Goal: Task Accomplishment & Management: Complete application form

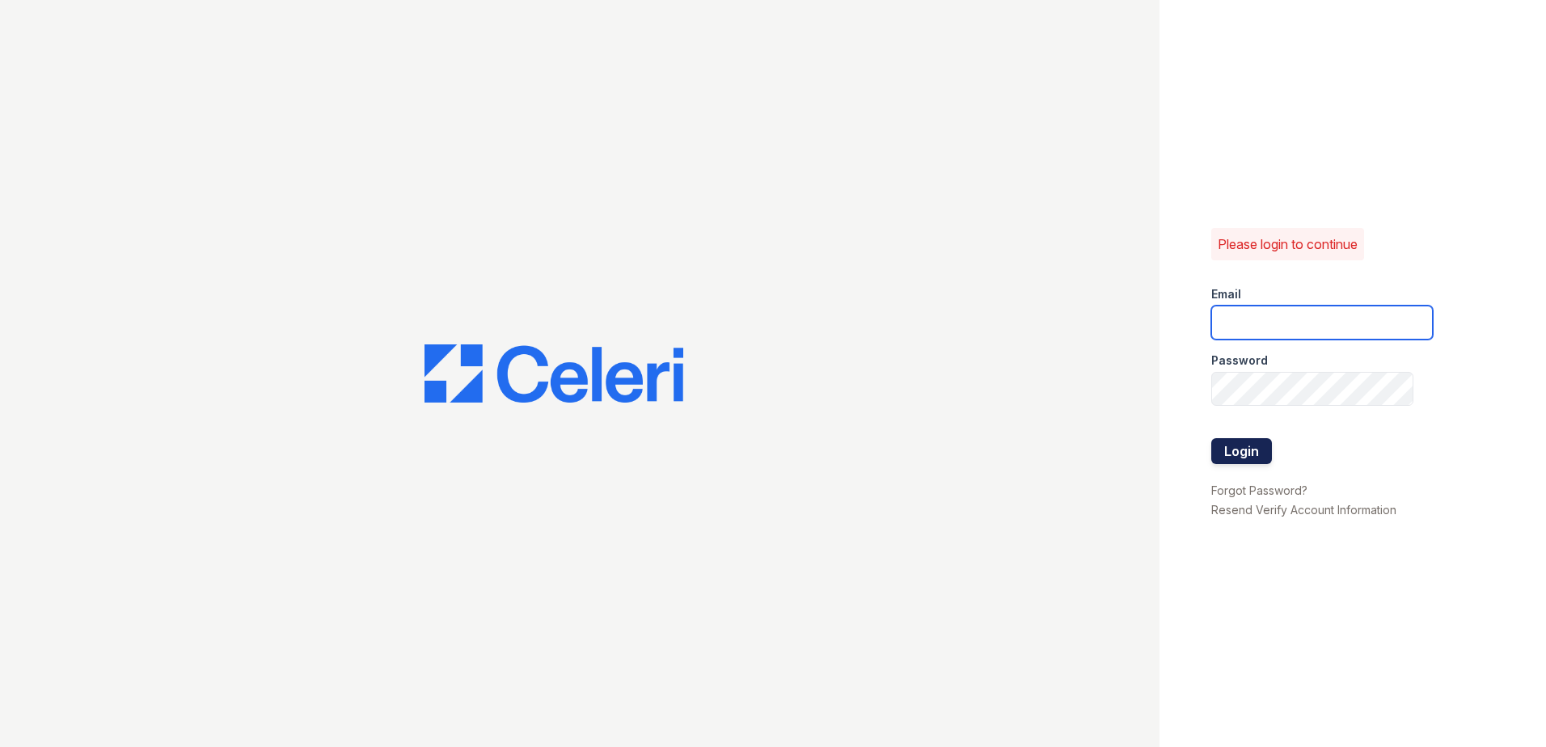
type input "[EMAIL_ADDRESS][DOMAIN_NAME]"
click at [1233, 460] on button "Login" at bounding box center [1242, 451] width 61 height 26
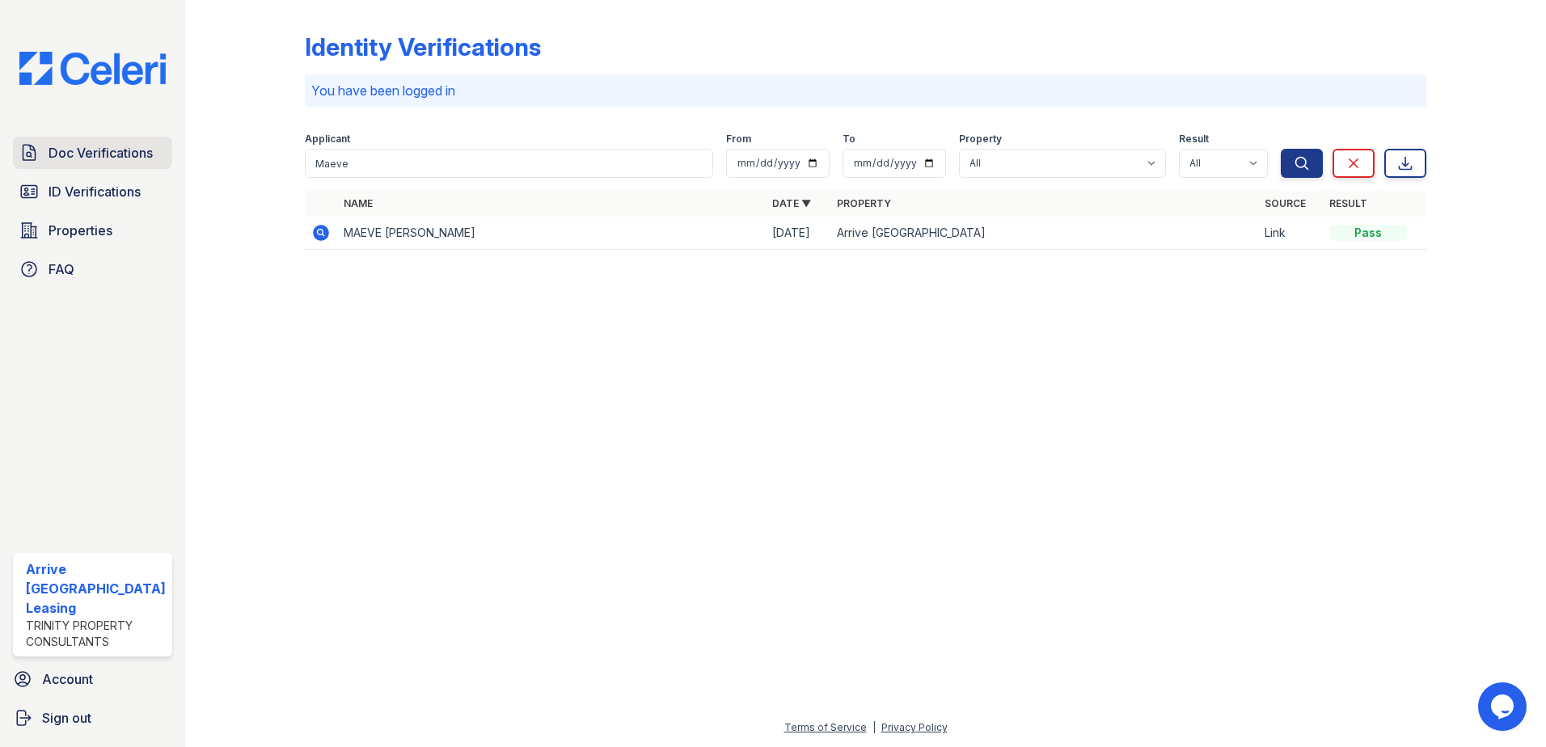
click at [74, 162] on span "Doc Verifications" at bounding box center [101, 152] width 104 height 19
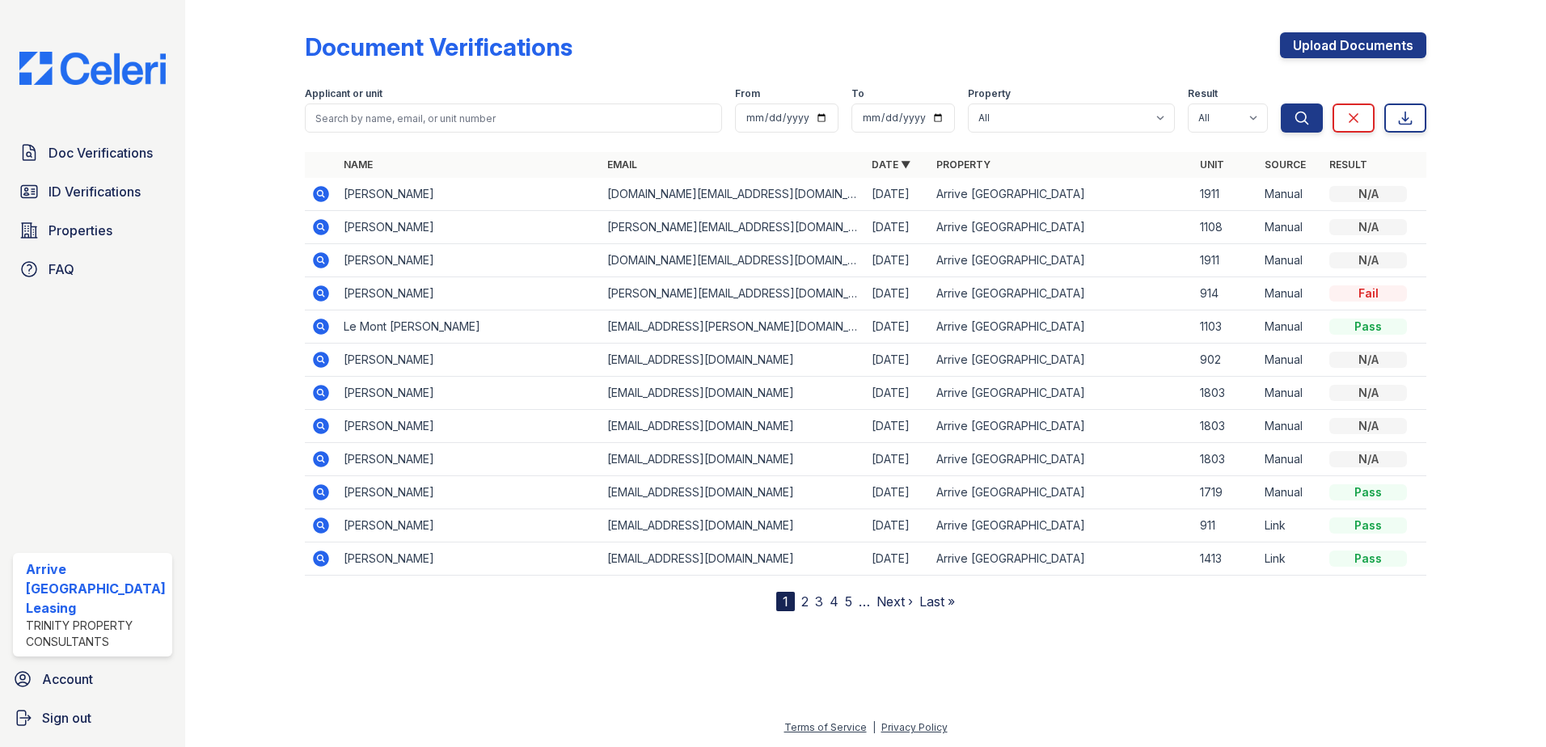
drag, startPoint x: 306, startPoint y: 46, endPoint x: 569, endPoint y: 49, distance: 263.7
click at [569, 49] on div "Document Verifications Upload Documents" at bounding box center [866, 53] width 1123 height 42
drag, startPoint x: 569, startPoint y: 49, endPoint x: 551, endPoint y: 44, distance: 19.2
copy div "Document Verifications"
click at [104, 146] on span "Doc Verifications" at bounding box center [101, 152] width 104 height 19
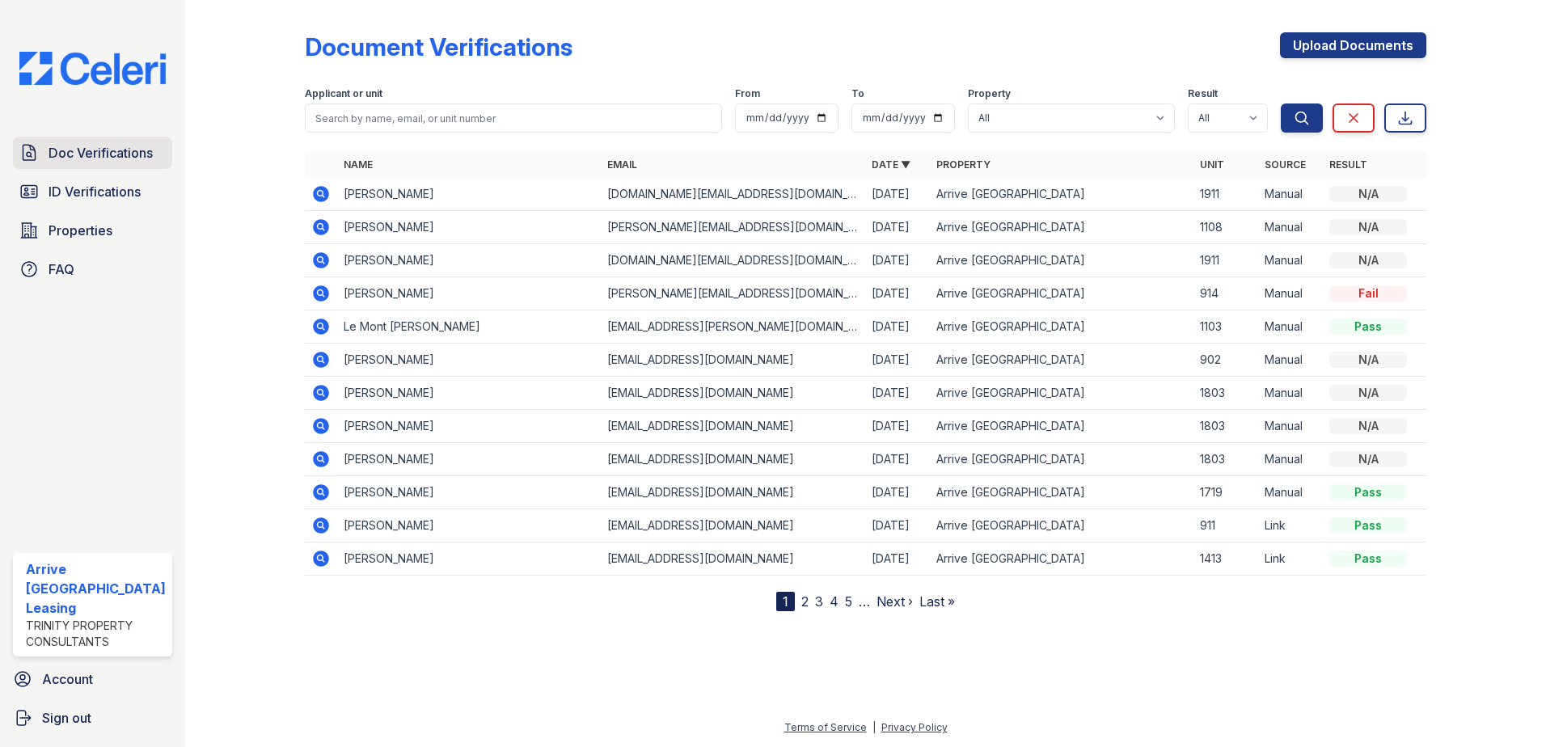
click at [120, 149] on span "Doc Verifications" at bounding box center [101, 152] width 104 height 19
click at [1368, 37] on link "Upload Documents" at bounding box center [1353, 45] width 146 height 26
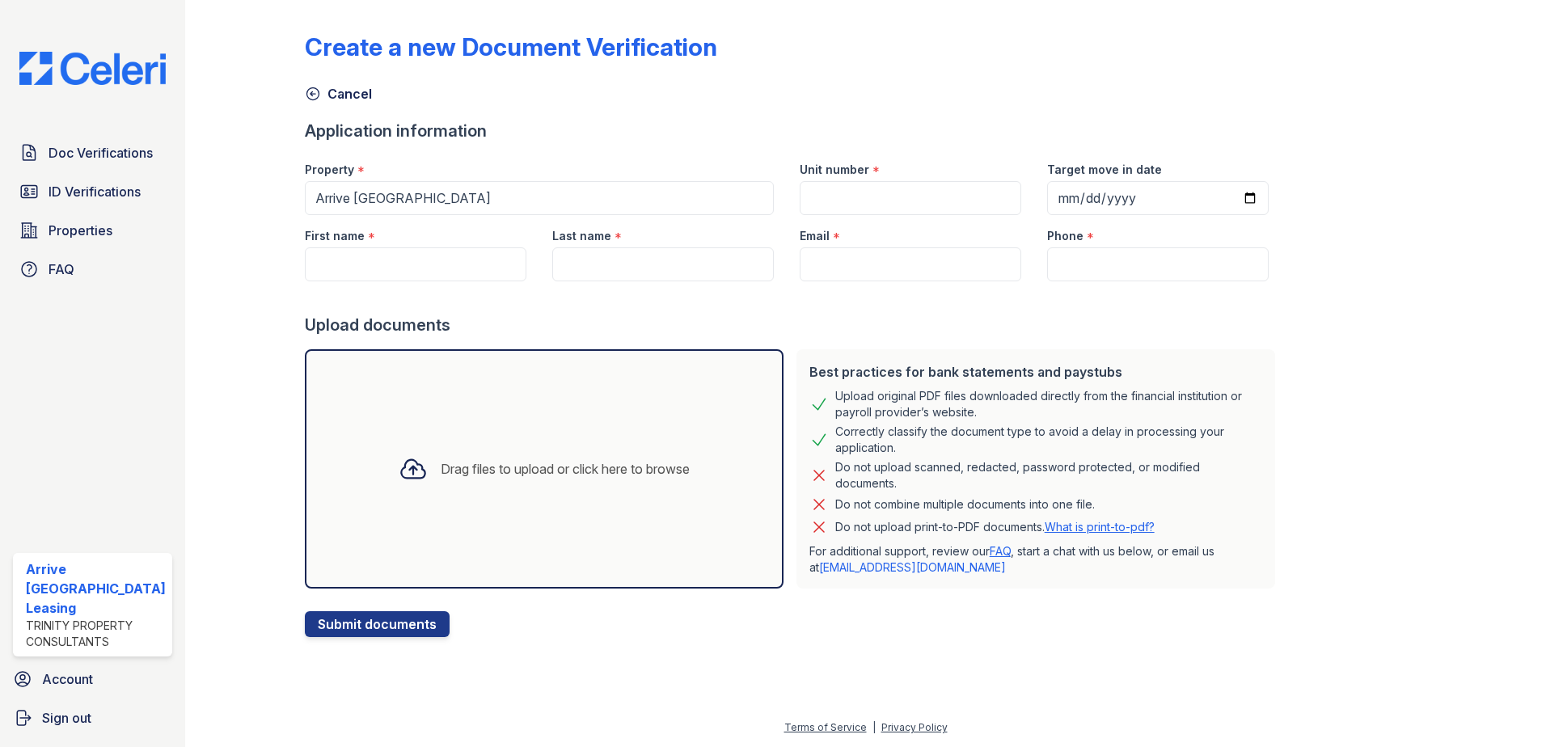
click at [448, 459] on div "Drag files to upload or click here to browse" at bounding box center [565, 468] width 249 height 19
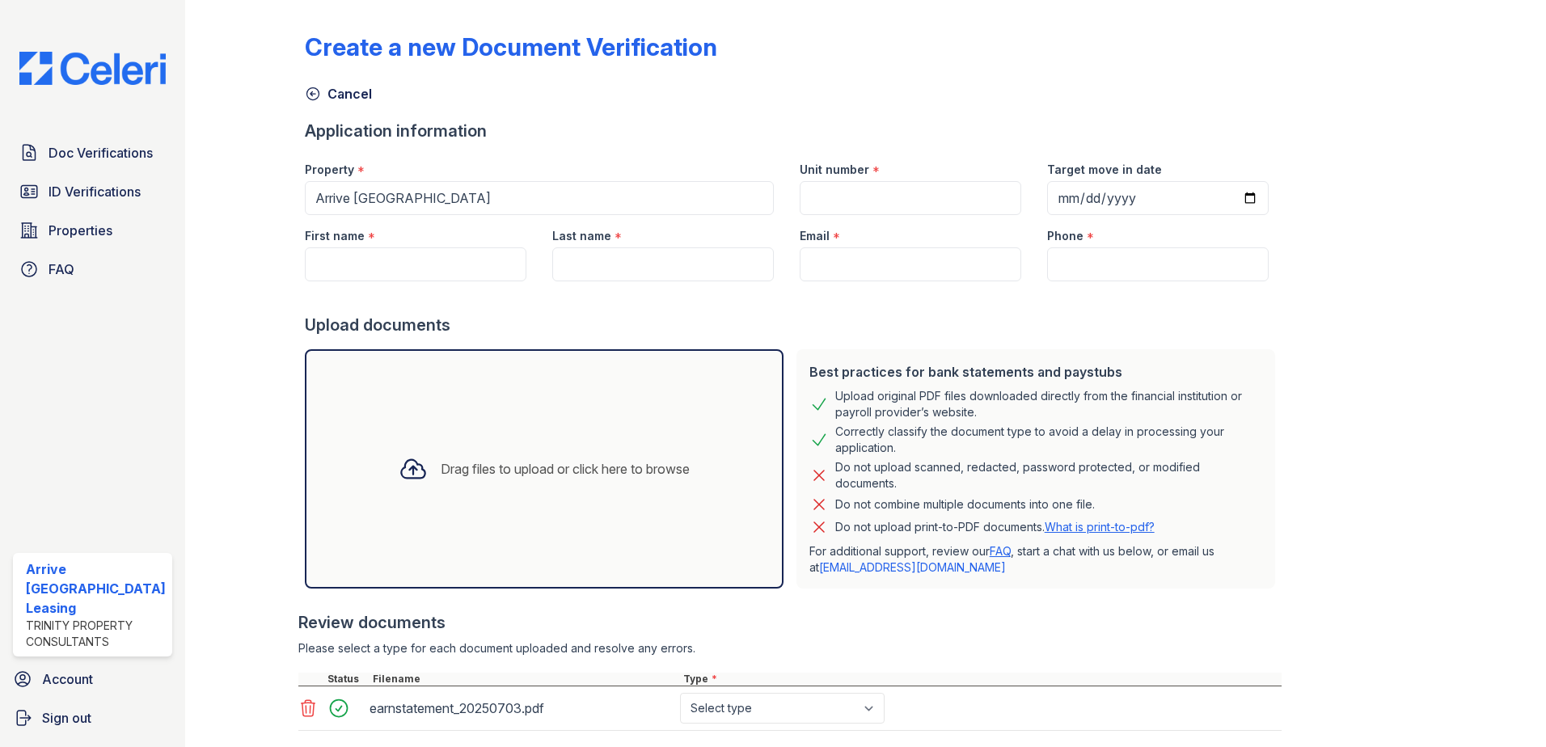
click at [496, 472] on div "Drag files to upload or click here to browse" at bounding box center [565, 468] width 249 height 19
click at [510, 473] on div "Drag files to upload or click here to browse" at bounding box center [565, 468] width 249 height 19
click at [428, 252] on input "First name" at bounding box center [416, 264] width 222 height 34
type input "[PERSON_NAME]"
paste input "[PERSON_NAME]"
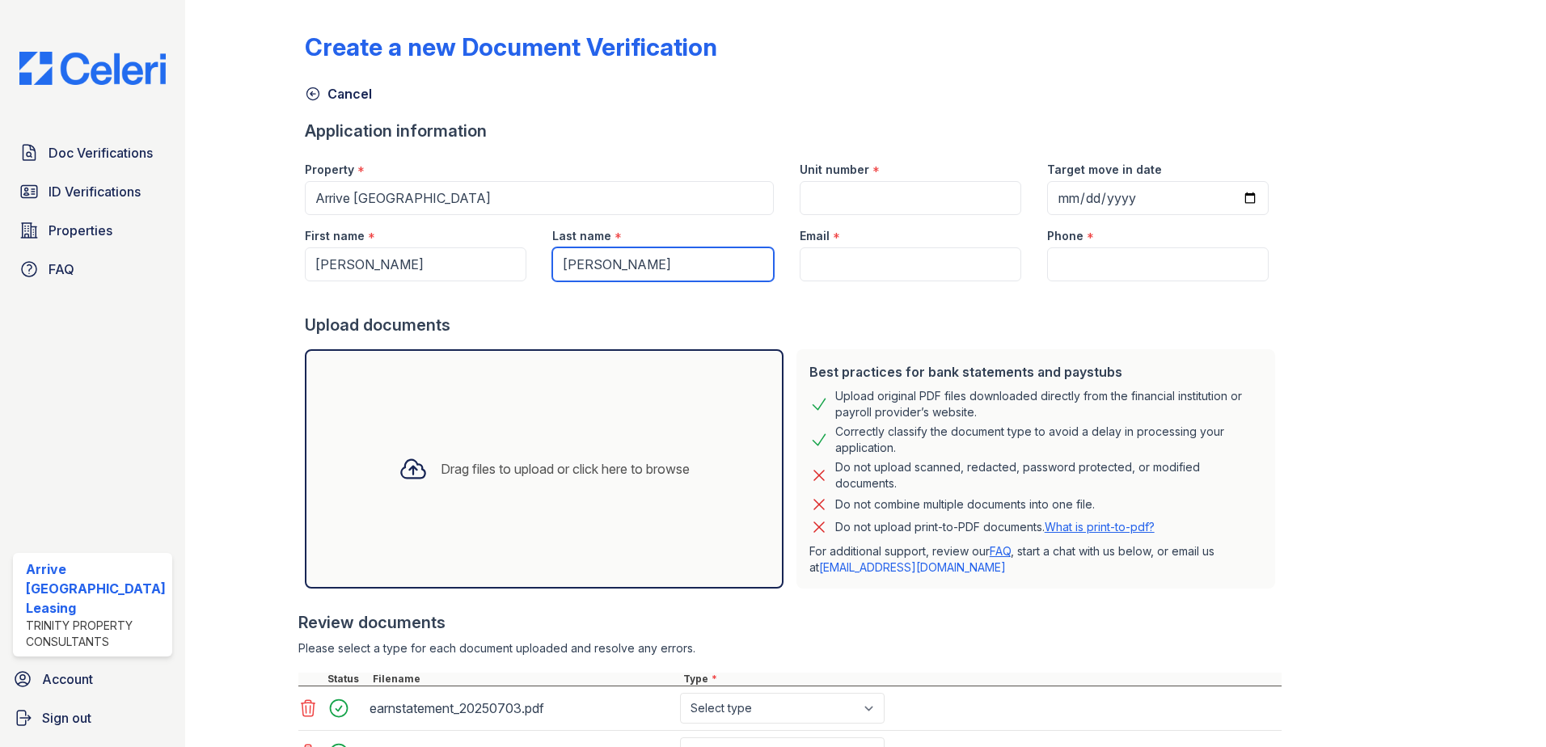
type input "[PERSON_NAME]"
click at [864, 257] on input "Email" at bounding box center [911, 264] width 222 height 34
paste input "[EMAIL_ADDRESS][DOMAIN_NAME]"
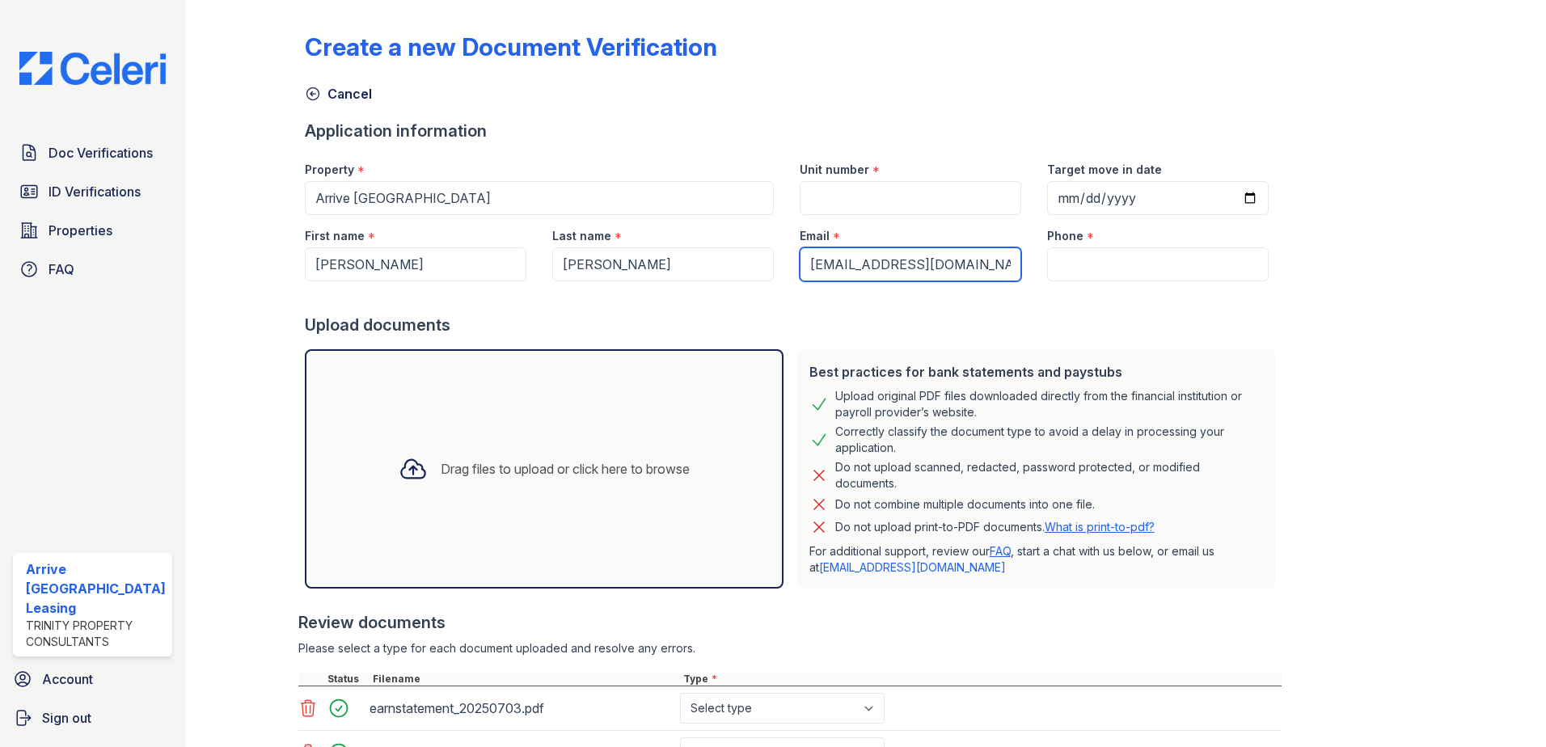
type input "[EMAIL_ADDRESS][DOMAIN_NAME]"
drag, startPoint x: 1148, startPoint y: 269, endPoint x: 1157, endPoint y: 264, distance: 9.9
click at [1148, 269] on input "Phone" at bounding box center [1158, 264] width 222 height 34
click at [1124, 256] on input "Phone" at bounding box center [1158, 264] width 222 height 34
paste input "[PHONE_NUMBER]"
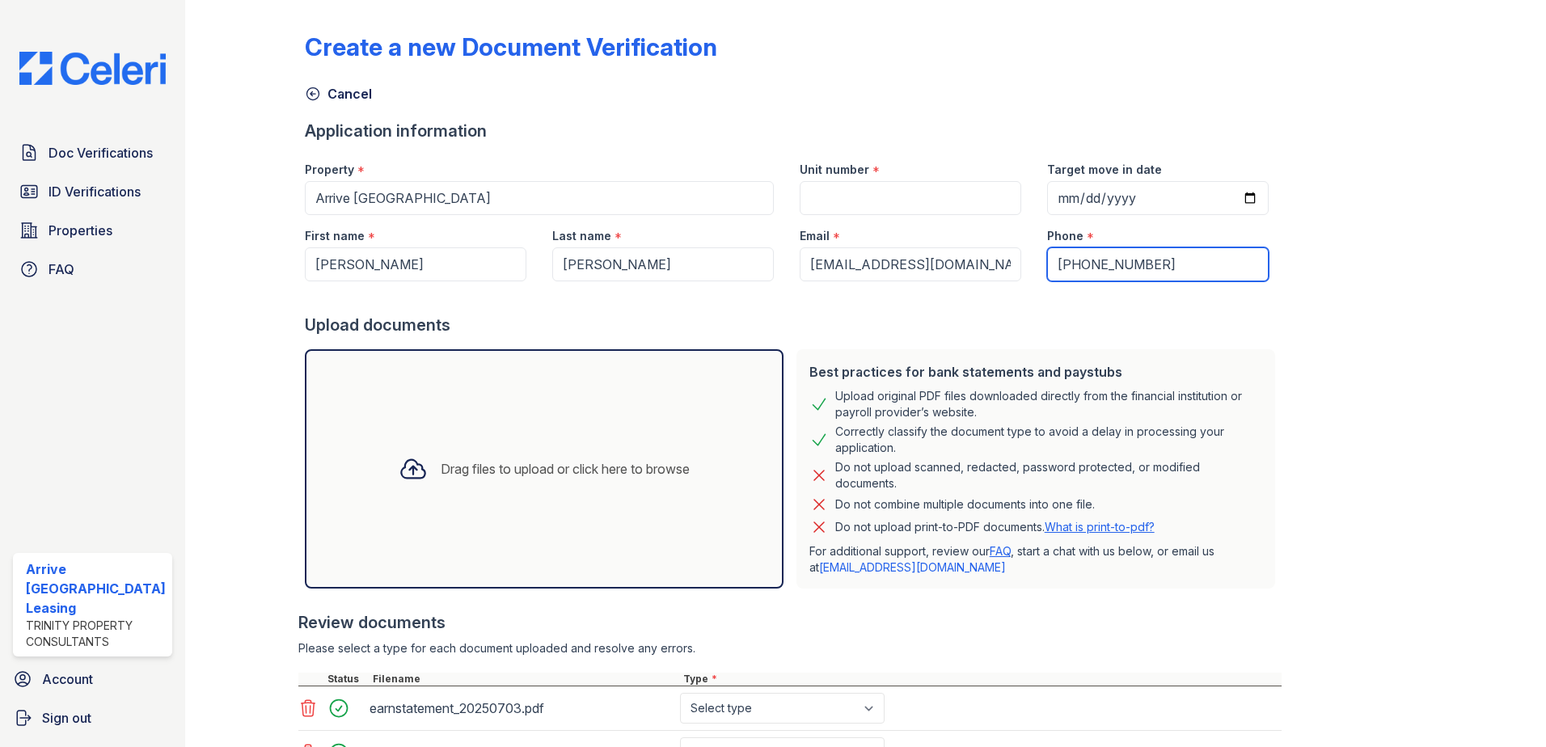
type input "[PHONE_NUMBER]"
click at [1047, 193] on input "Target move in date" at bounding box center [1158, 198] width 222 height 34
click at [1047, 201] on input "Target move in date" at bounding box center [1158, 198] width 222 height 34
type input "[DATE]"
click at [882, 184] on input "Unit number" at bounding box center [911, 198] width 222 height 34
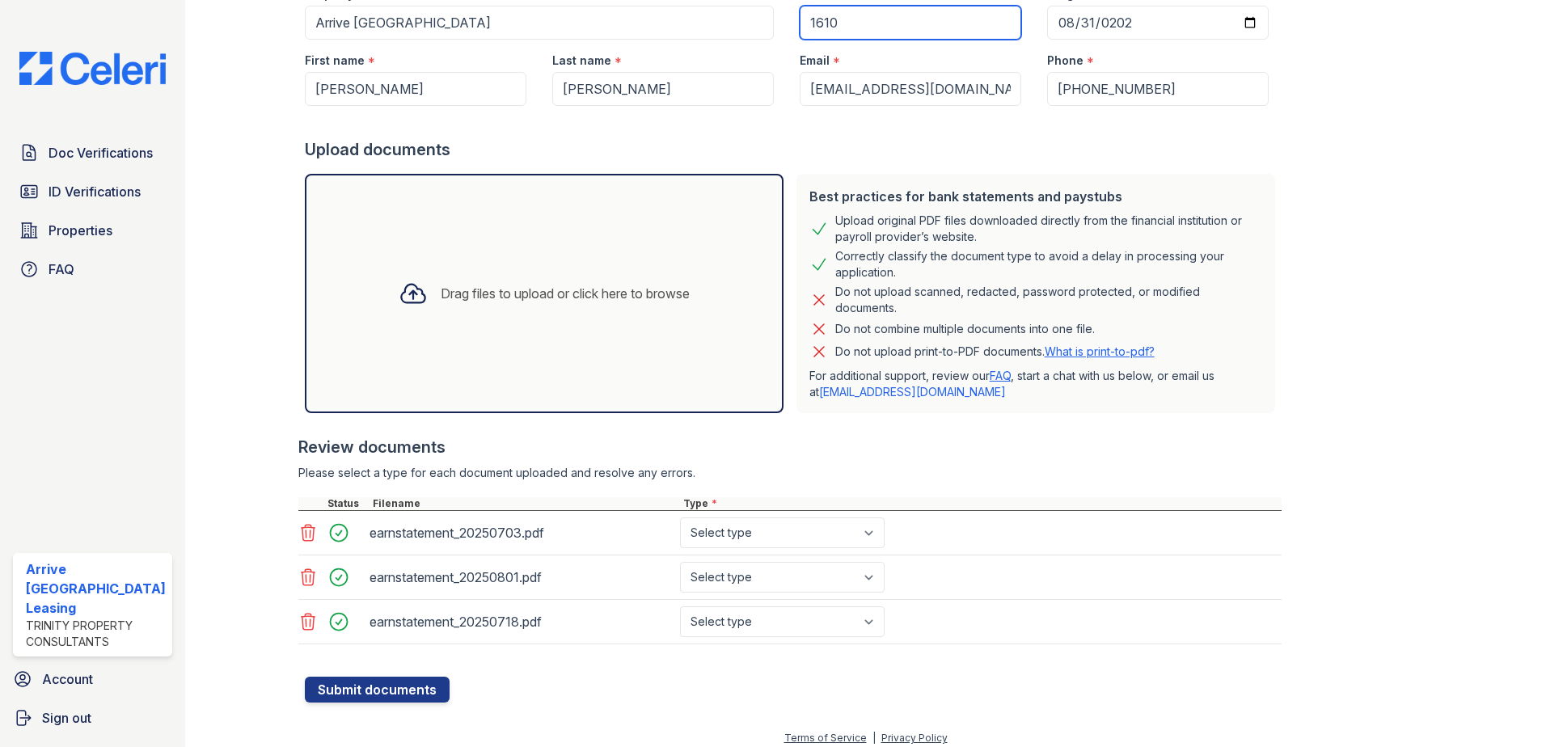
scroll to position [186, 0]
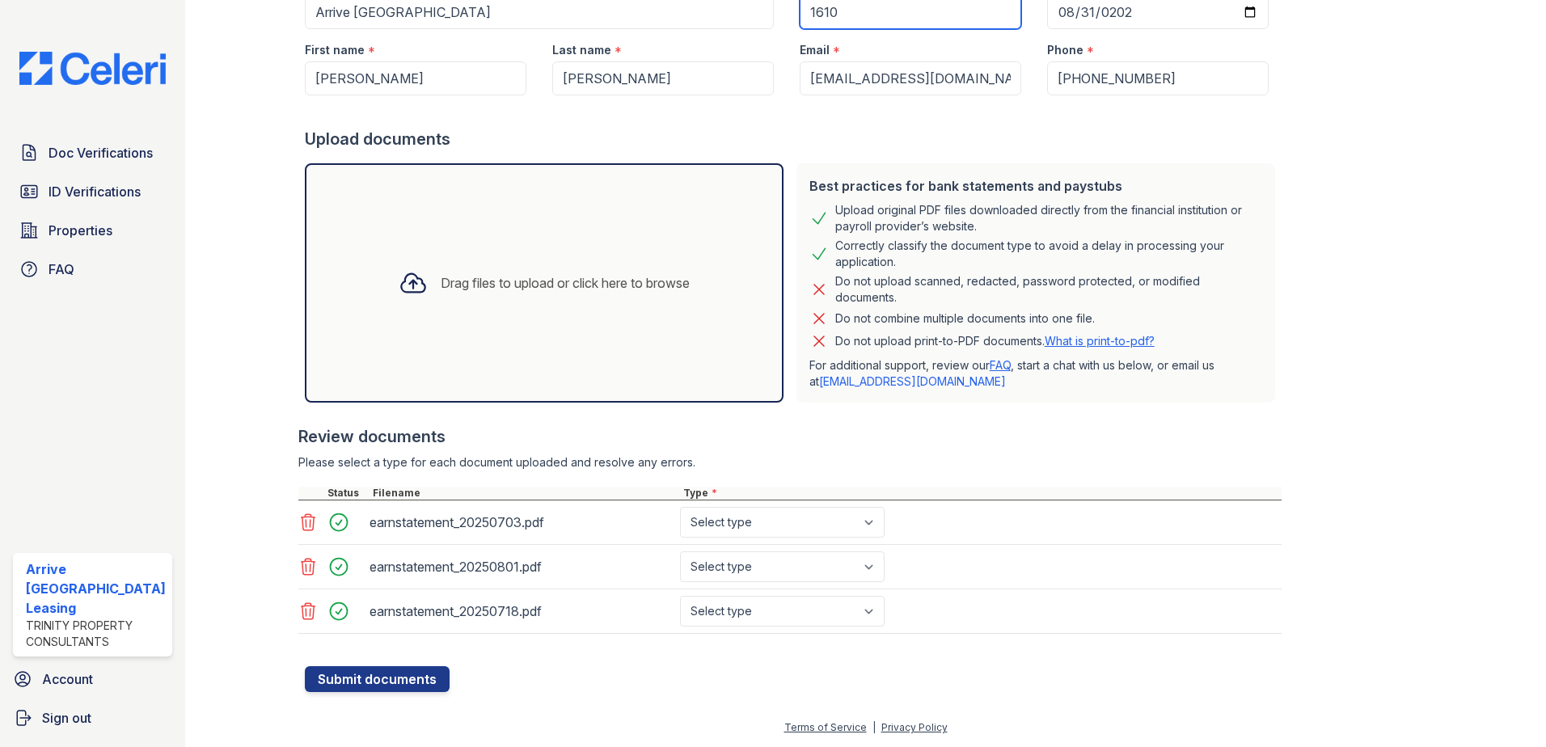
type input "1610"
click at [848, 531] on select "Select type Paystub Bank Statement Offer Letter Tax Documents Benefit Award Let…" at bounding box center [782, 522] width 205 height 31
click at [857, 530] on select "Select type Paystub Bank Statement Offer Letter Tax Documents Benefit Award Let…" at bounding box center [782, 522] width 205 height 31
select select "paystub"
click at [680, 507] on select "Select type Paystub Bank Statement Offer Letter Tax Documents Benefit Award Let…" at bounding box center [782, 522] width 205 height 31
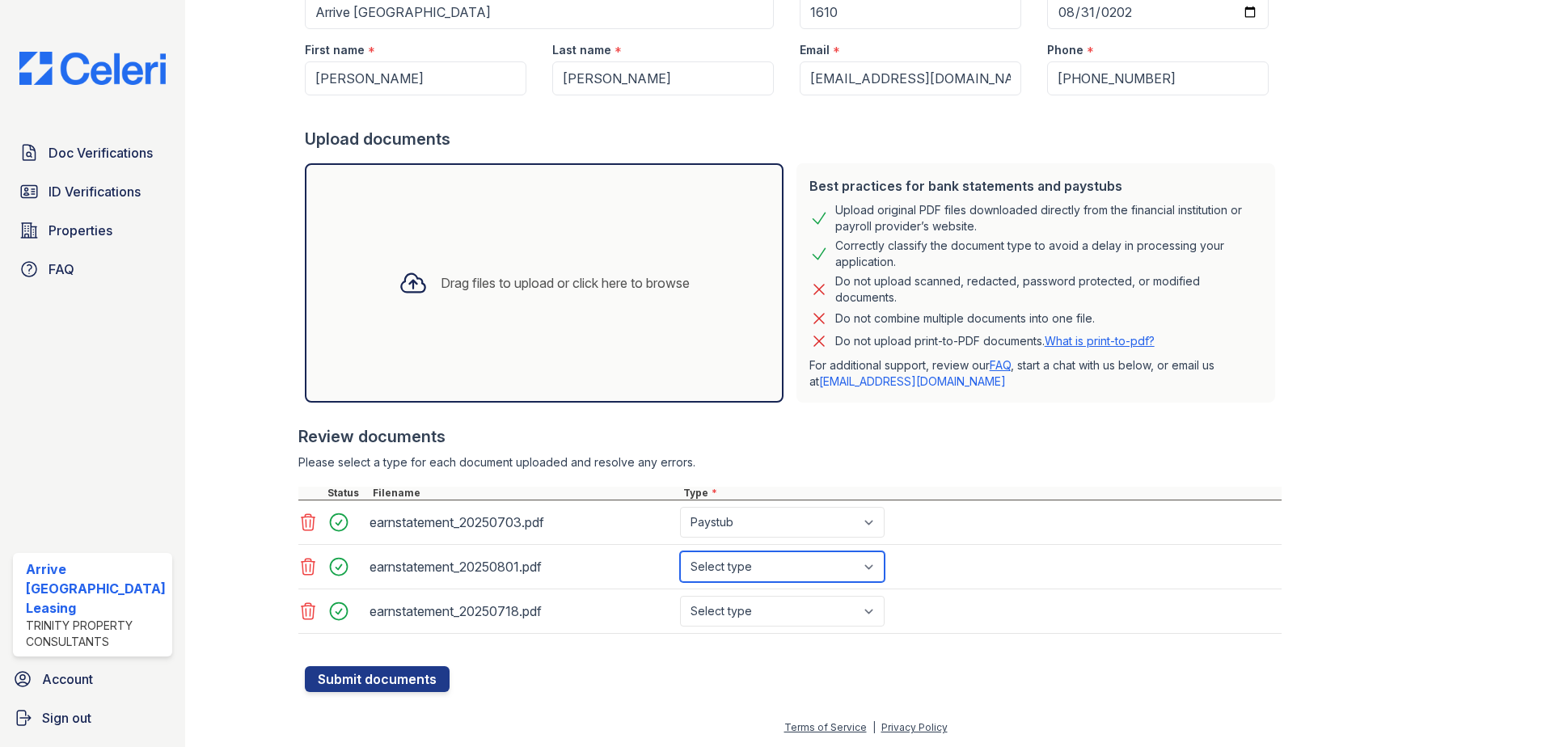
drag, startPoint x: 852, startPoint y: 569, endPoint x: 858, endPoint y: 575, distance: 8.6
click at [852, 569] on select "Select type Paystub Bank Statement Offer Letter Tax Documents Benefit Award Let…" at bounding box center [782, 567] width 205 height 31
select select "paystub"
click at [680, 552] on select "Select type Paystub Bank Statement Offer Letter Tax Documents Benefit Award Let…" at bounding box center [782, 567] width 205 height 31
click at [848, 598] on select "Select type Paystub Bank Statement Offer Letter Tax Documents Benefit Award Let…" at bounding box center [782, 611] width 205 height 31
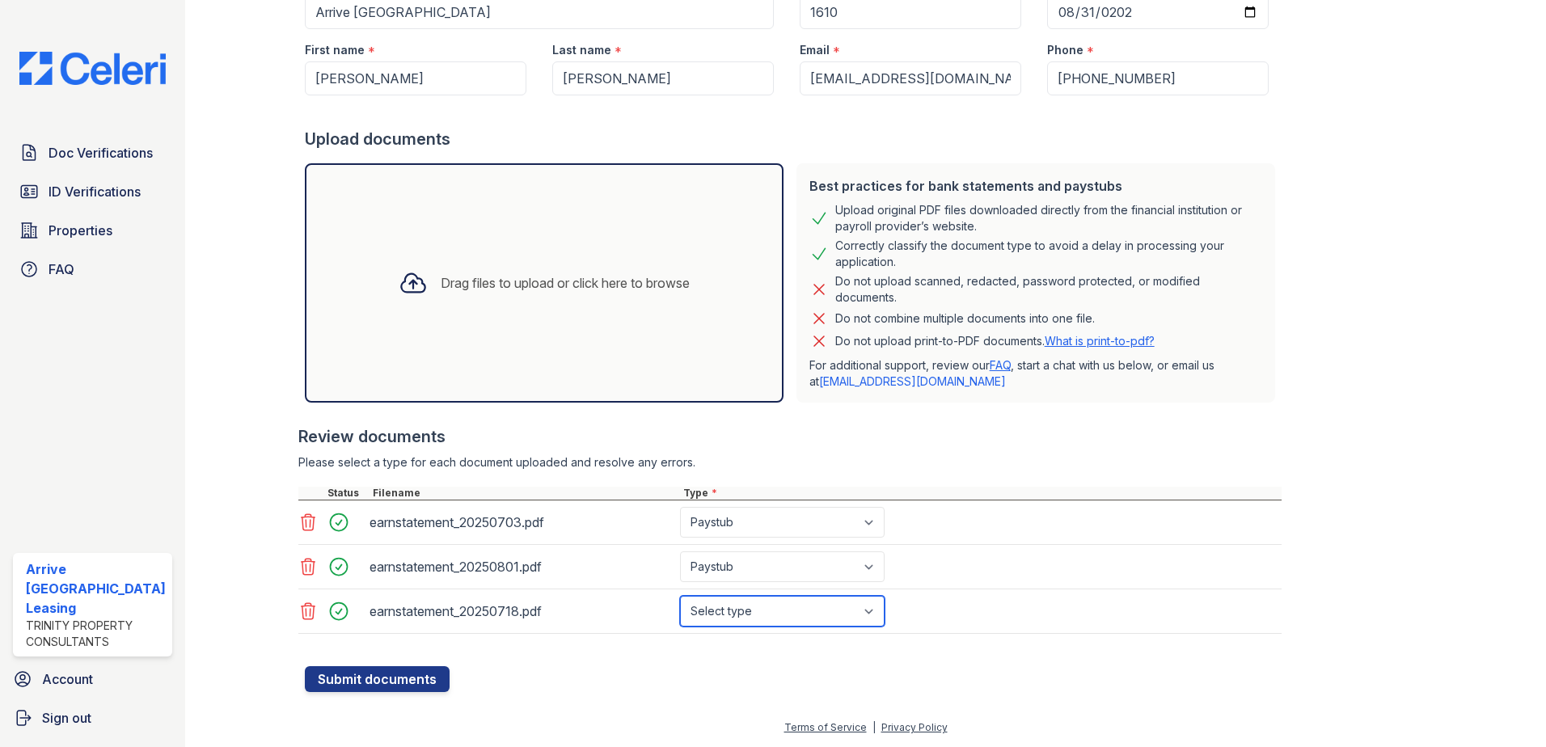
select select "paystub"
click at [680, 596] on select "Select type Paystub Bank Statement Offer Letter Tax Documents Benefit Award Let…" at bounding box center [782, 611] width 205 height 31
click at [384, 682] on button "Submit documents" at bounding box center [377, 679] width 145 height 26
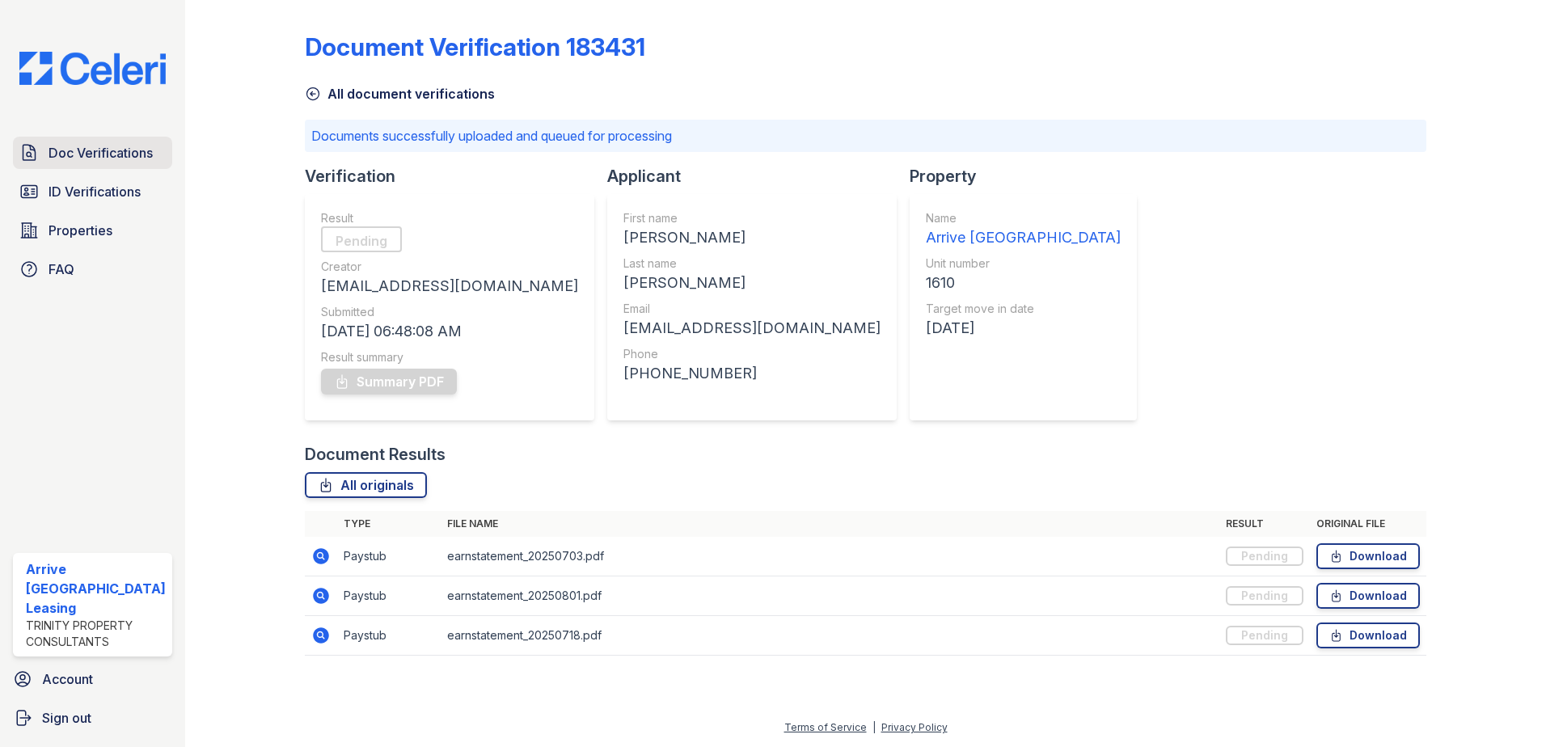
click at [76, 156] on span "Doc Verifications" at bounding box center [101, 152] width 104 height 19
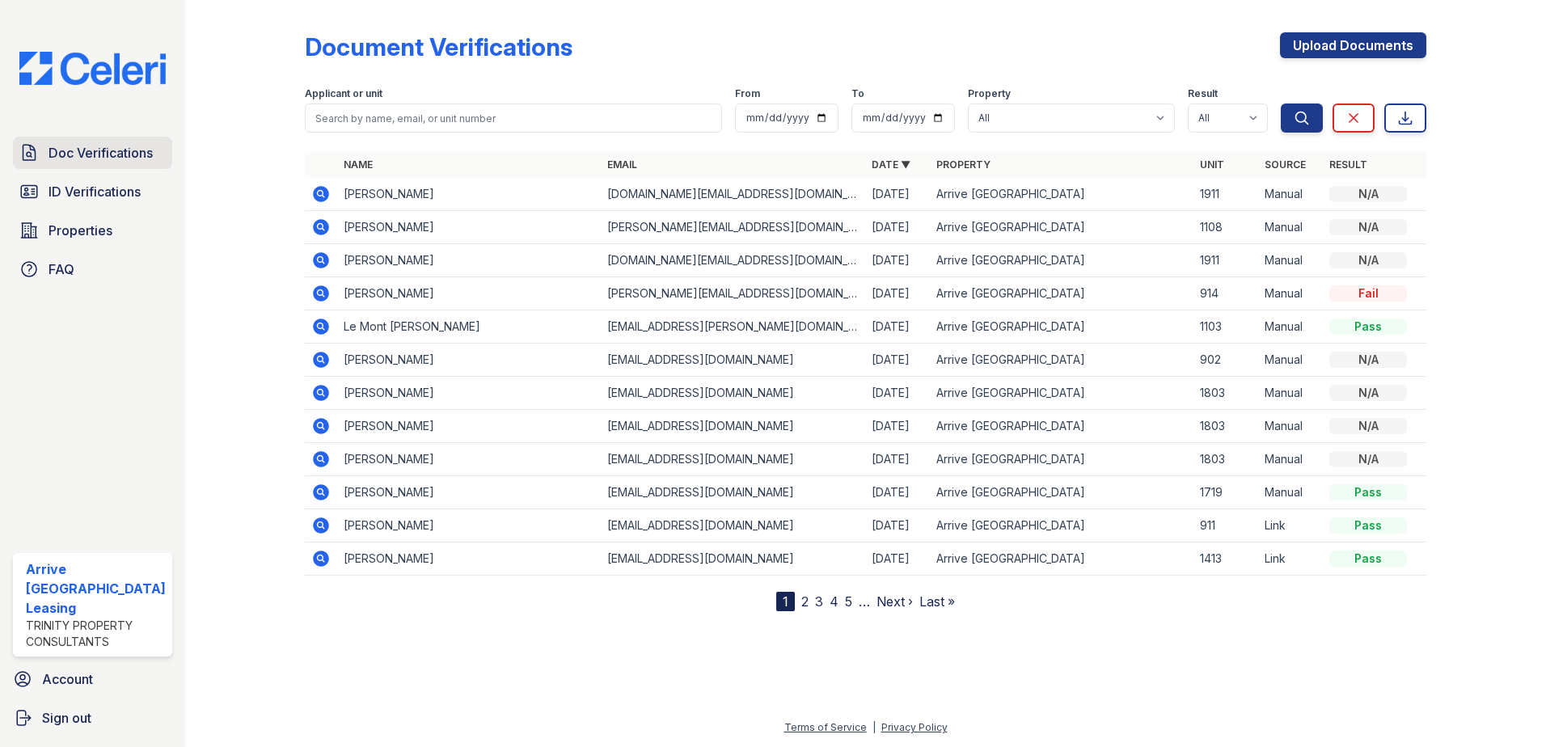
click at [50, 137] on link "Doc Verifications" at bounding box center [92, 153] width 159 height 32
click at [84, 148] on span "Doc Verifications" at bounding box center [101, 152] width 104 height 19
click at [131, 163] on link "Doc Verifications" at bounding box center [92, 153] width 159 height 32
click at [82, 147] on span "Doc Verifications" at bounding box center [101, 152] width 104 height 19
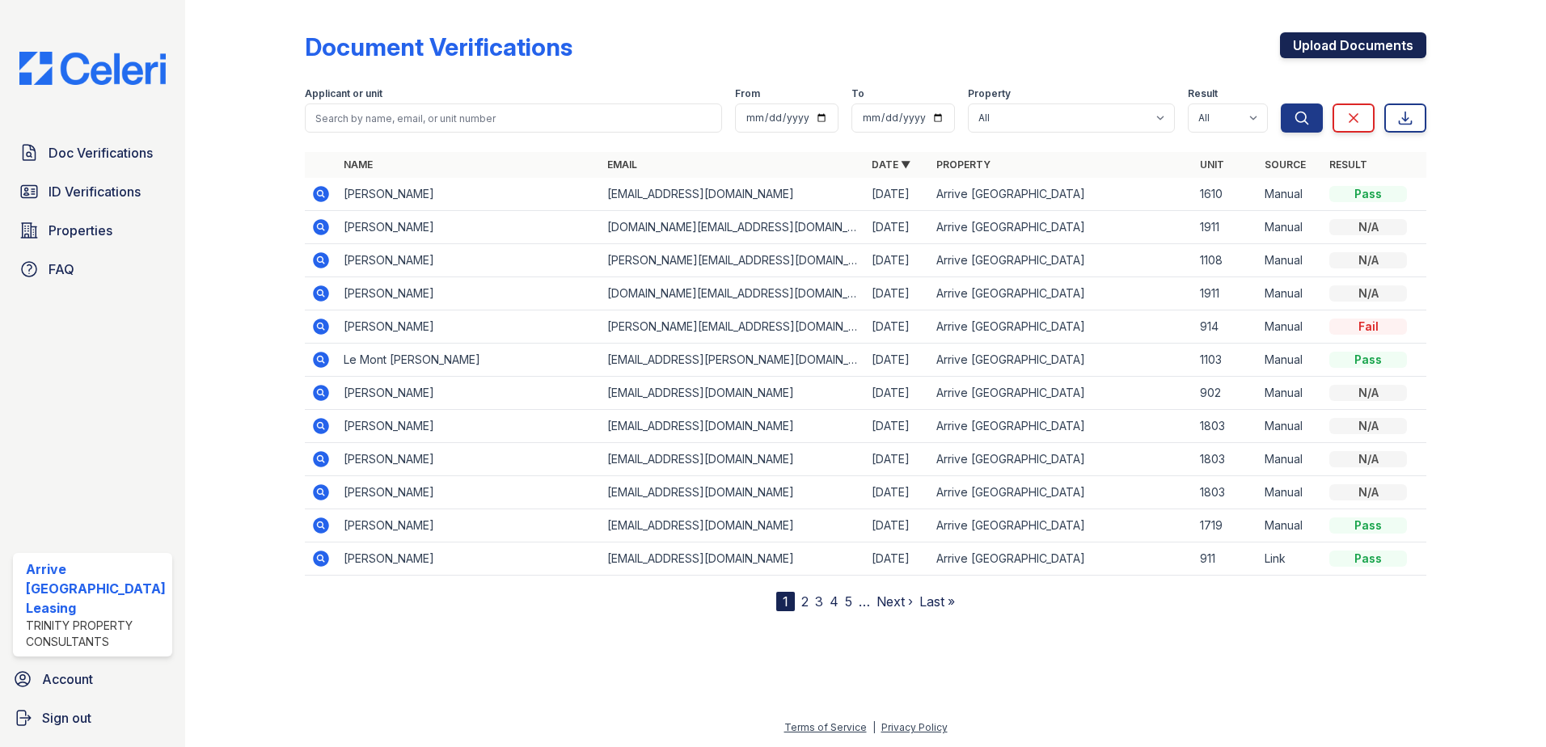
click at [1333, 46] on link "Upload Documents" at bounding box center [1353, 45] width 146 height 26
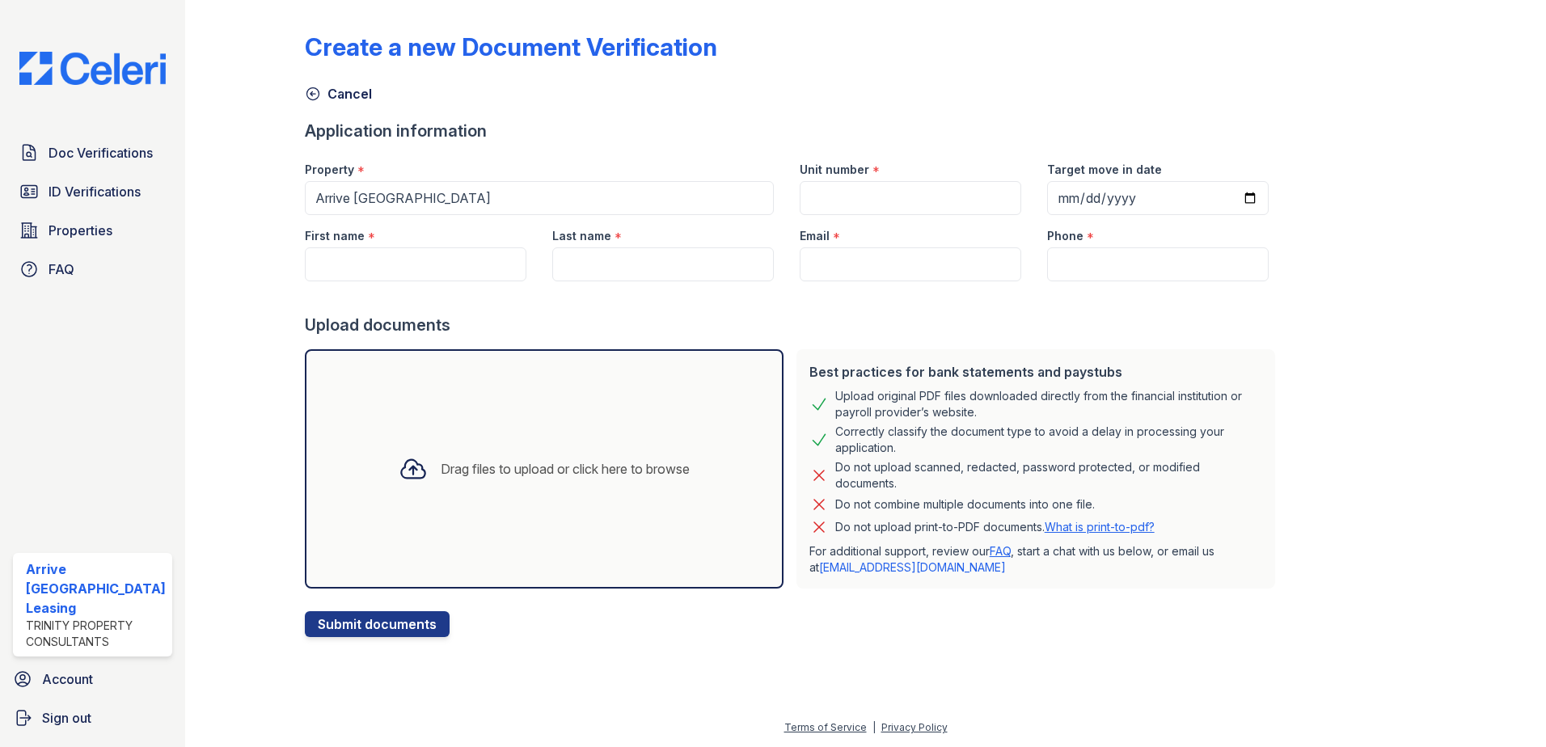
click at [399, 480] on icon at bounding box center [413, 469] width 29 height 29
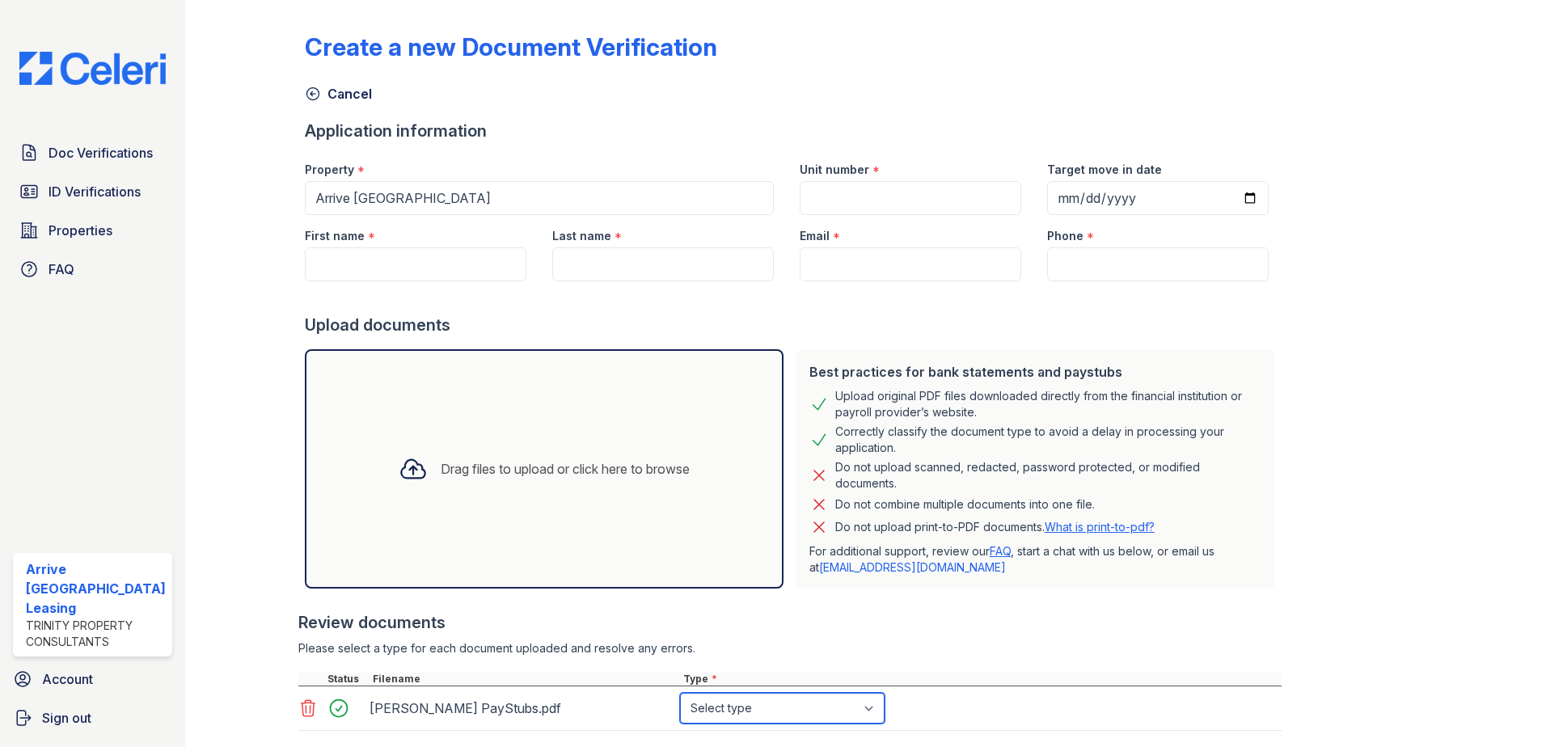
click at [864, 708] on select "Select type Paystub Bank Statement Offer Letter Tax Documents Benefit Award Let…" at bounding box center [782, 708] width 205 height 31
select select "paystub"
click at [680, 693] on select "Select type Paystub Bank Statement Offer Letter Tax Documents Benefit Award Let…" at bounding box center [782, 708] width 205 height 31
click at [363, 269] on input "First name" at bounding box center [416, 264] width 222 height 34
paste input "[PERSON_NAME]"
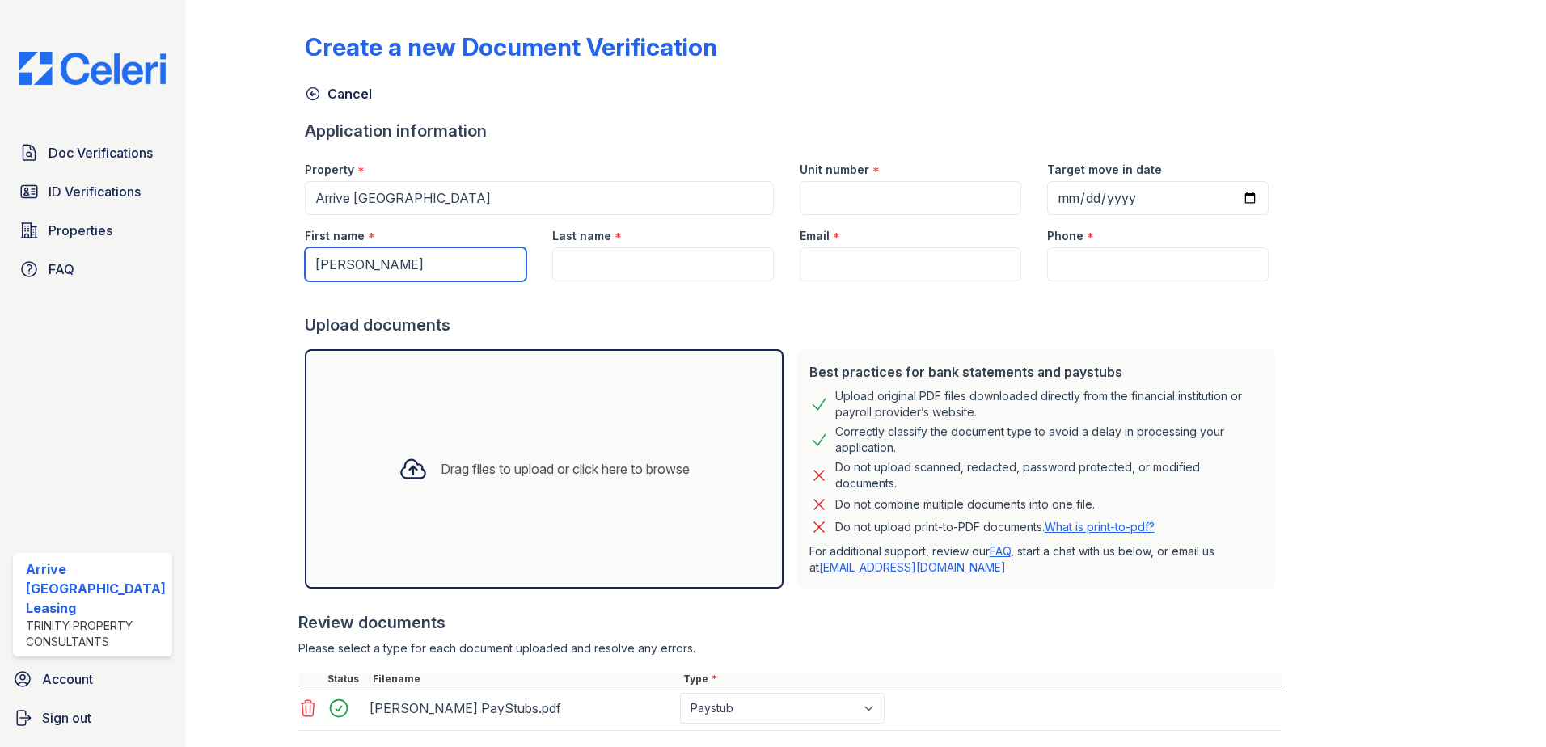
type input "[PERSON_NAME]"
click at [1285, 300] on div "Create a new Document Verification Cancel Application information Property * Ar…" at bounding box center [866, 397] width 1123 height 783
click at [619, 264] on input "Last name" at bounding box center [663, 264] width 222 height 34
paste input "[PERSON_NAME]"
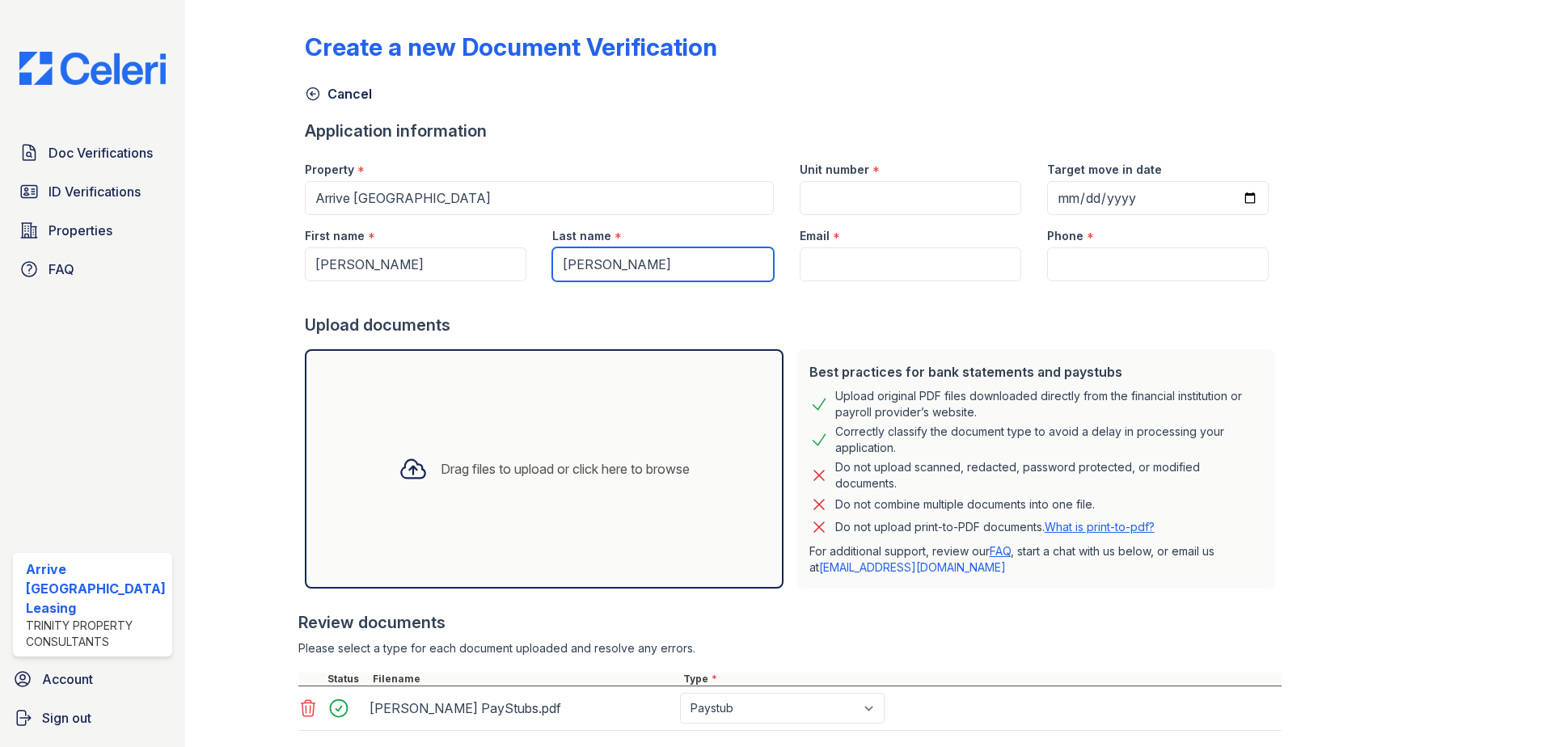
type input "[PERSON_NAME]"
click at [896, 255] on input "Email" at bounding box center [911, 264] width 222 height 34
paste input "[PERSON_NAME][EMAIL_ADDRESS][DOMAIN_NAME]"
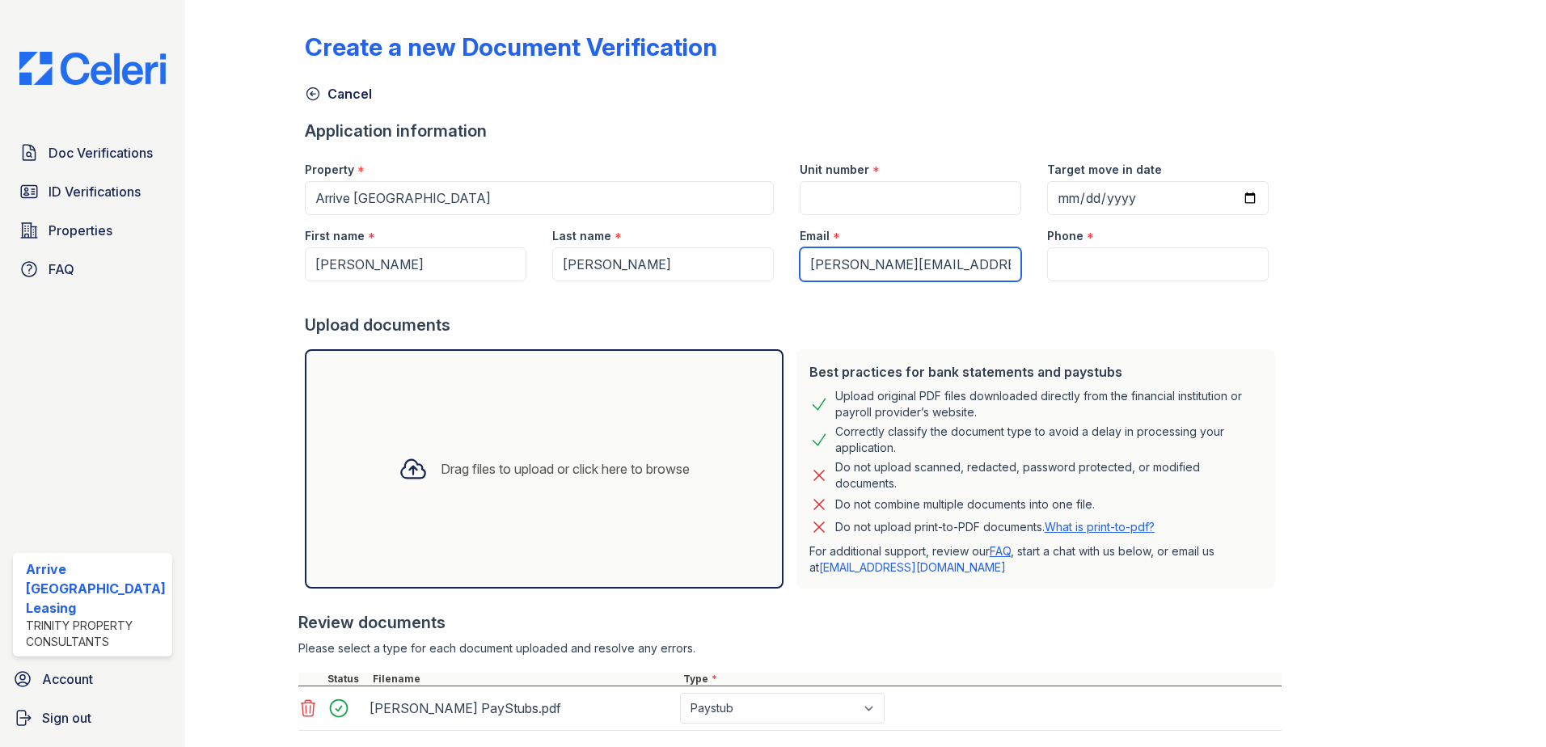
type input "[PERSON_NAME][EMAIL_ADDRESS][DOMAIN_NAME]"
click at [1148, 250] on input "Phone" at bounding box center [1158, 264] width 222 height 34
paste input "[PHONE_NUMBER]"
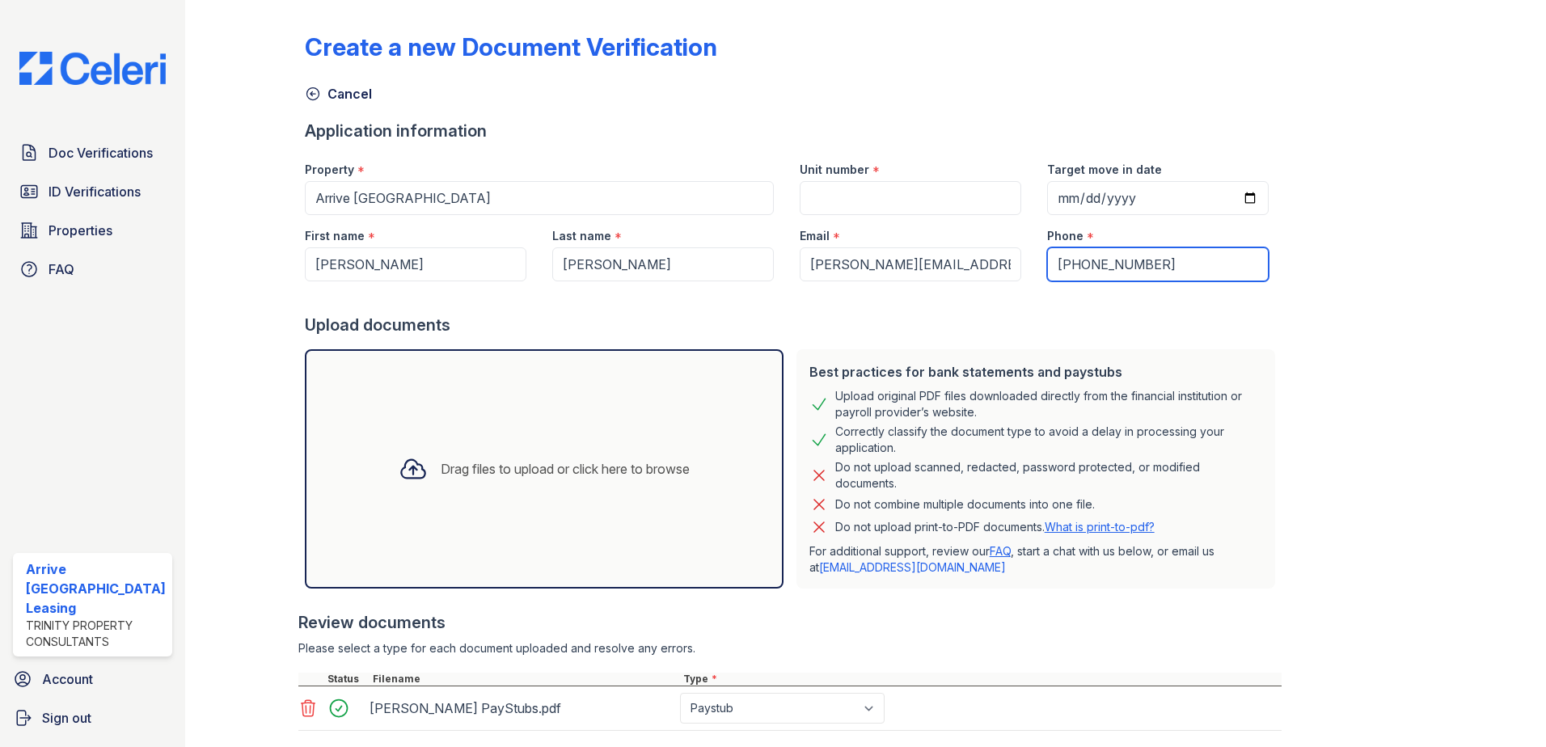
type input "[PHONE_NUMBER]"
click at [1047, 201] on input "Target move in date" at bounding box center [1158, 198] width 222 height 34
type input "[PHONE_NUMBER]"
type input "[DATE]"
drag, startPoint x: 904, startPoint y: 218, endPoint x: 898, endPoint y: 207, distance: 12.3
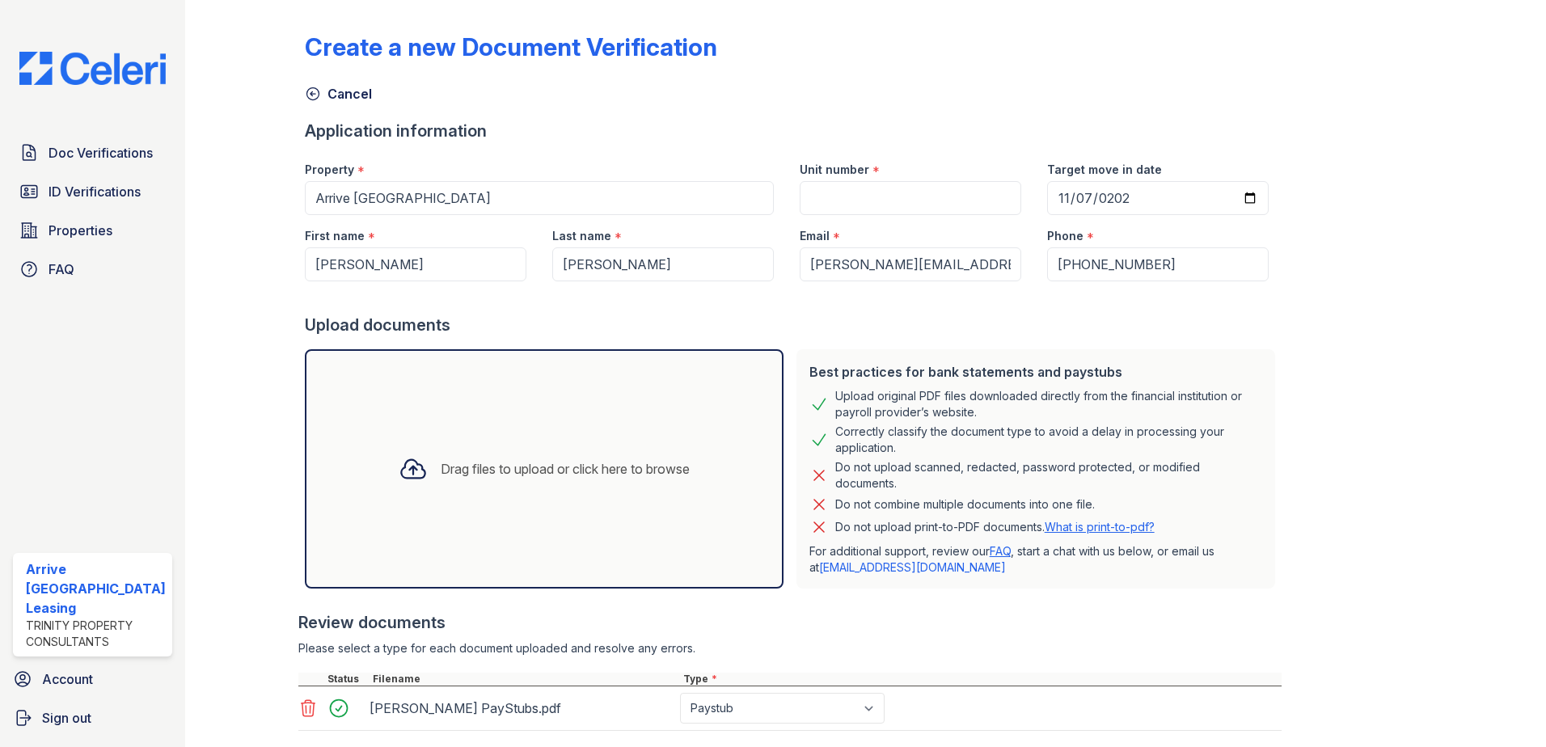
click at [903, 215] on div "Email *" at bounding box center [911, 231] width 222 height 32
click at [898, 206] on input "Unit number" at bounding box center [911, 198] width 222 height 34
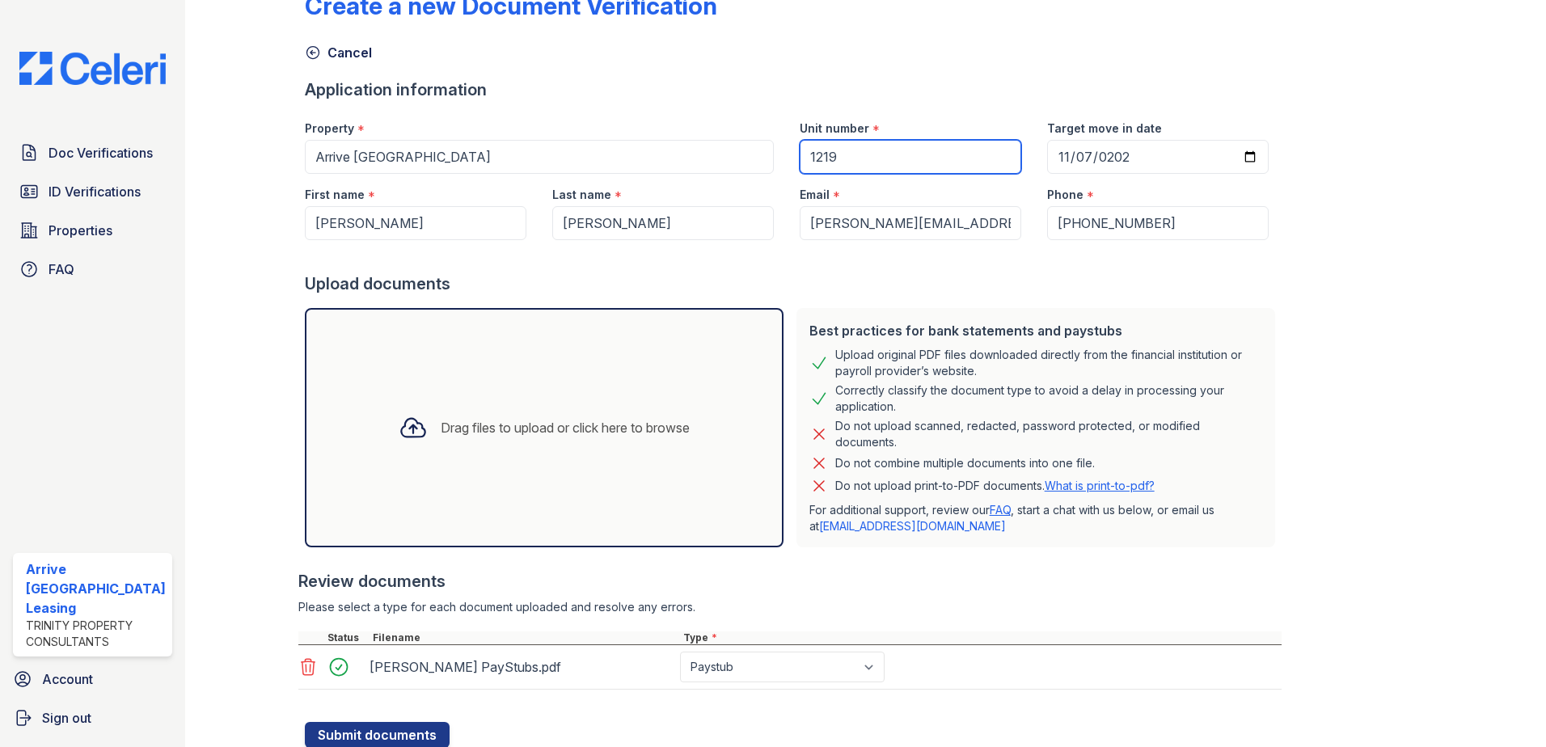
scroll to position [97, 0]
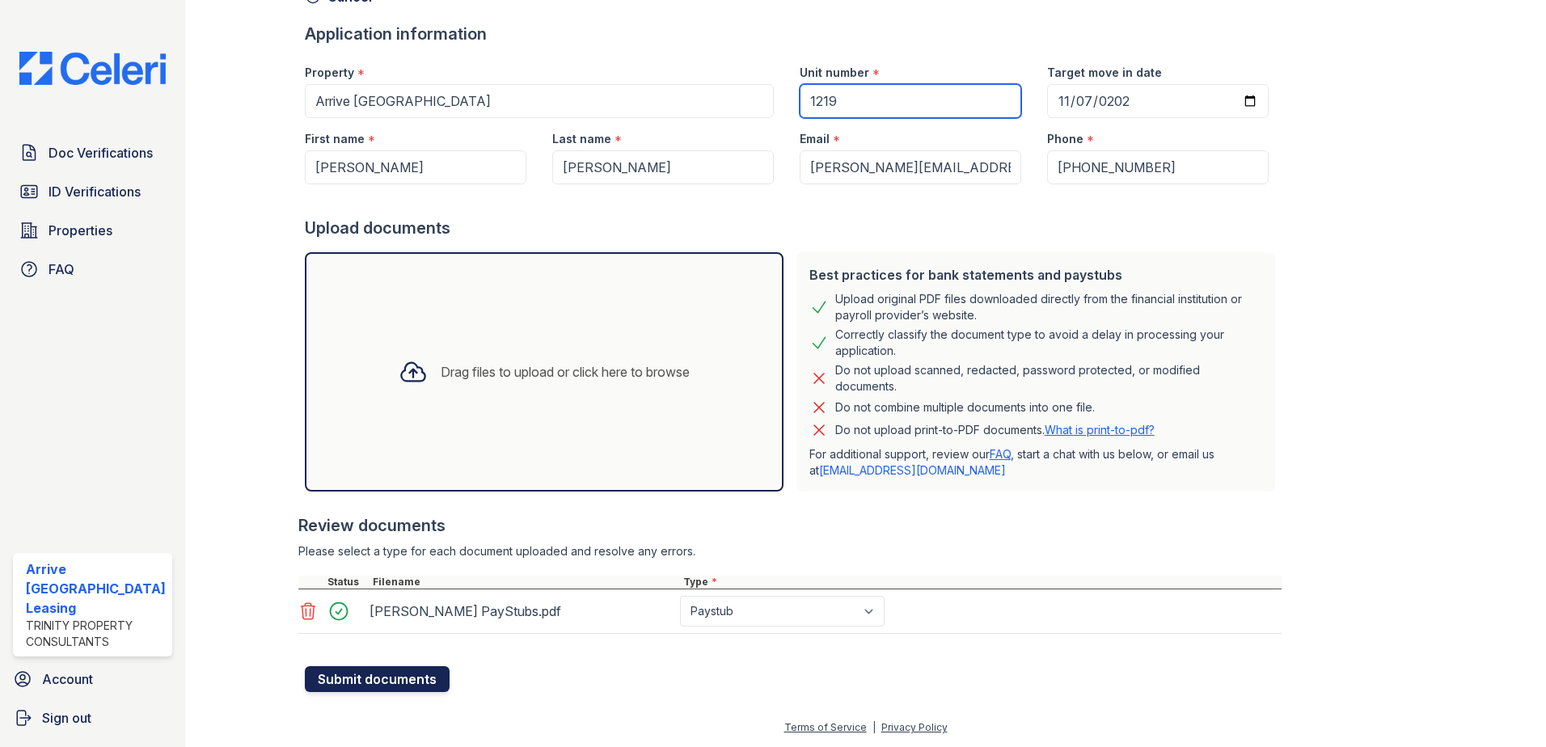
type input "1219"
click at [378, 675] on button "Submit documents" at bounding box center [377, 679] width 145 height 26
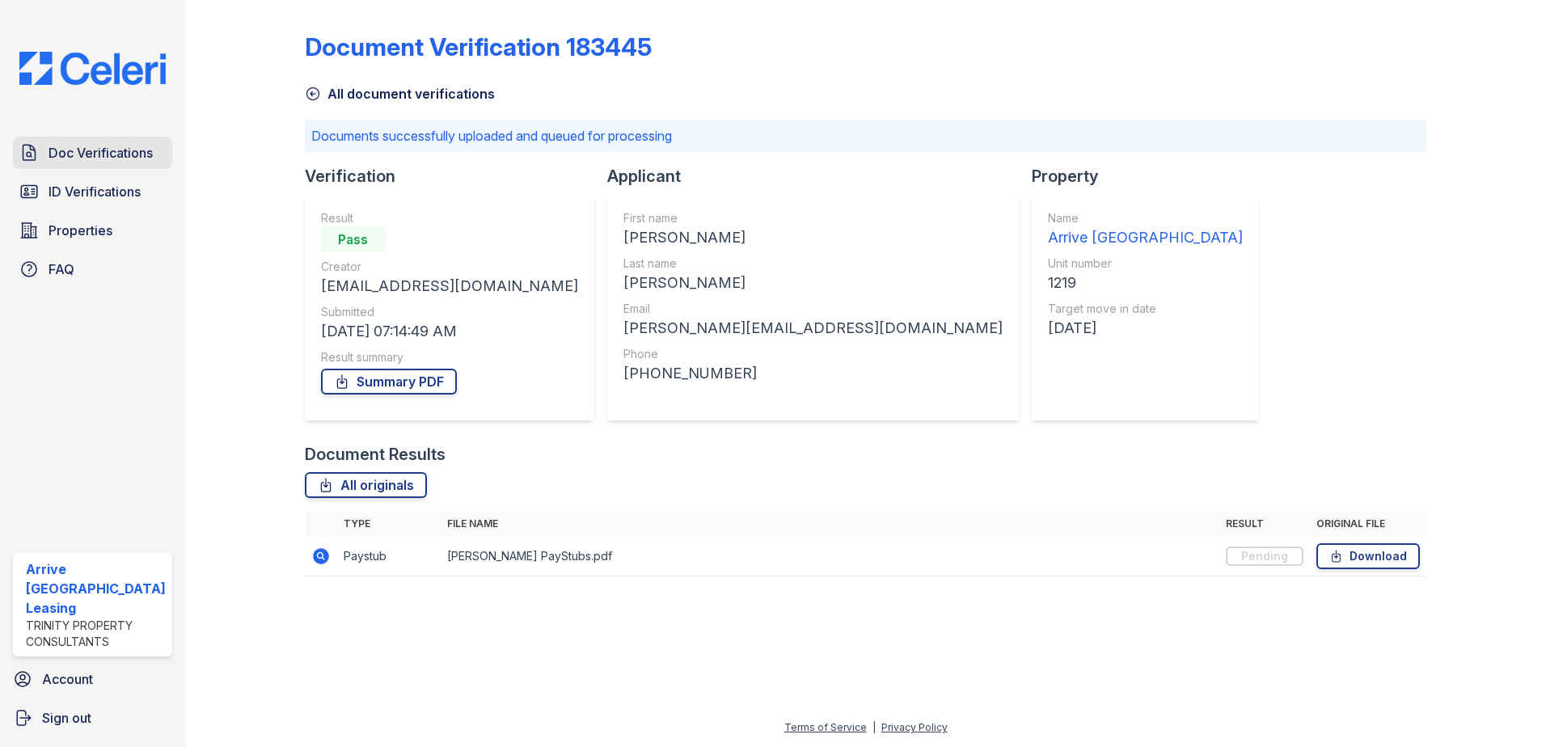
click at [111, 153] on span "Doc Verifications" at bounding box center [101, 152] width 104 height 19
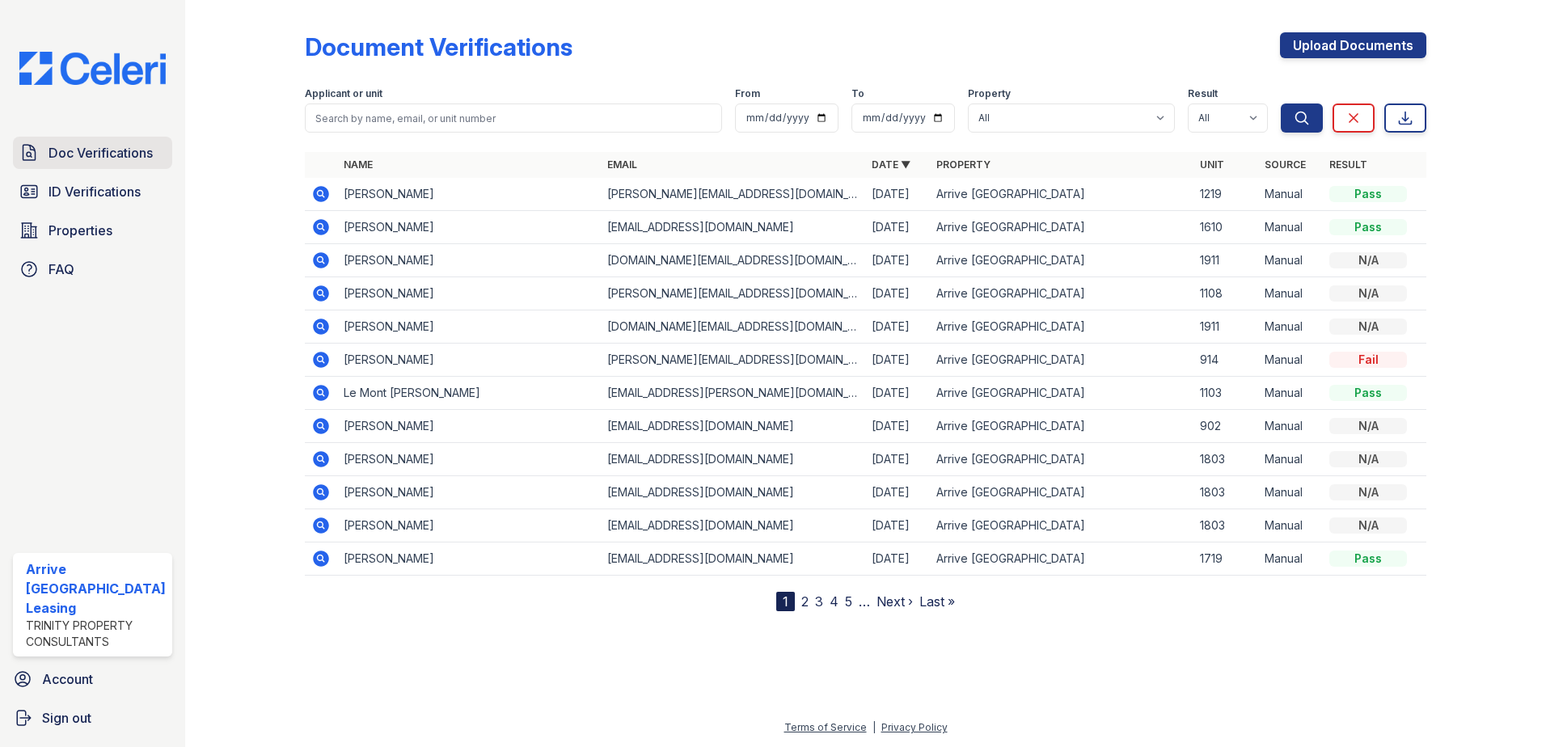
click at [99, 146] on span "Doc Verifications" at bounding box center [101, 152] width 104 height 19
click at [88, 251] on div "Doc Verifications ID Verifications Properties FAQ" at bounding box center [92, 211] width 172 height 149
click at [97, 230] on span "Properties" at bounding box center [81, 230] width 64 height 19
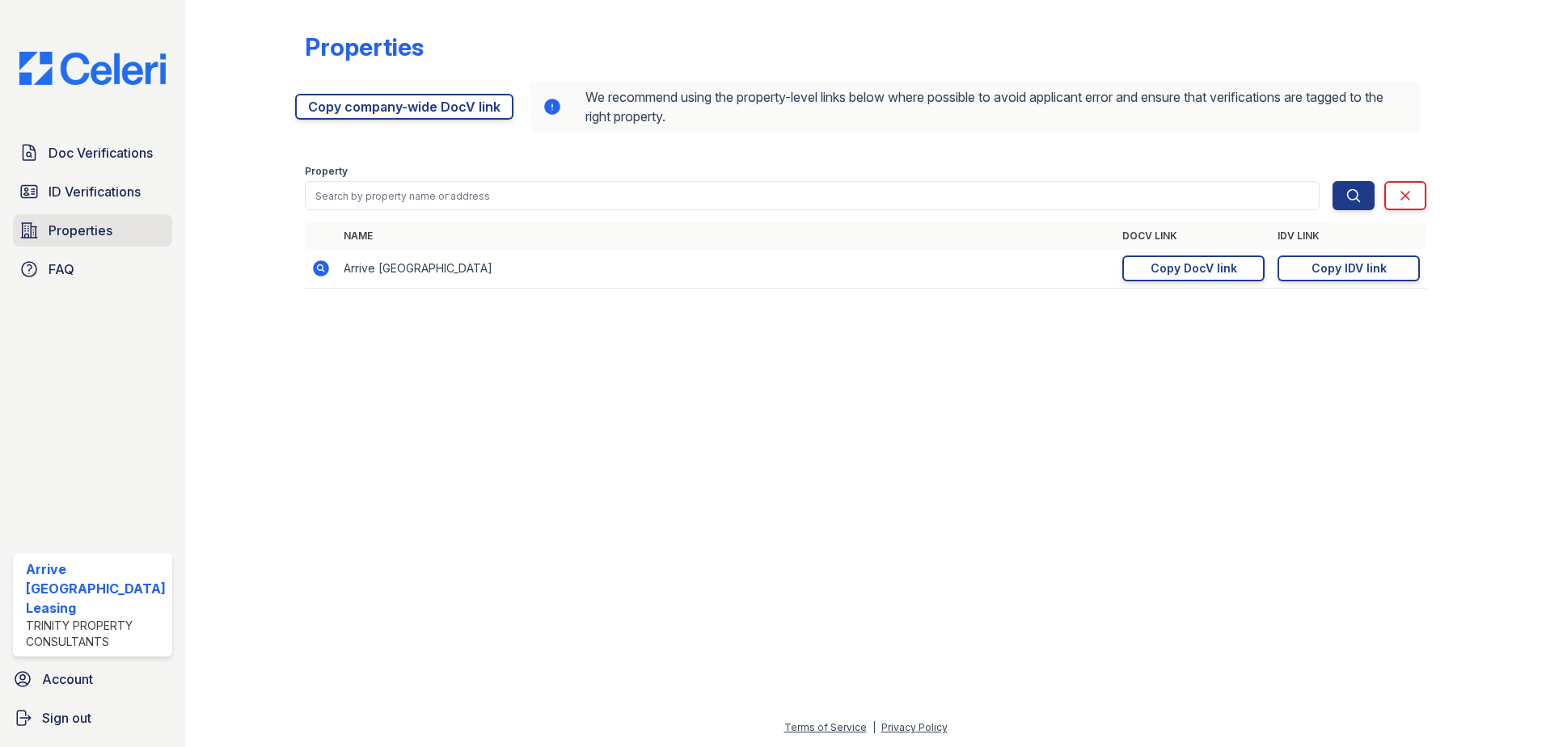
click at [129, 234] on link "Properties" at bounding box center [92, 230] width 159 height 32
click at [1150, 275] on link "Copy DocV link Copy link" at bounding box center [1194, 269] width 142 height 26
click at [1347, 273] on div "Copy IDV link" at bounding box center [1349, 268] width 75 height 16
click at [1384, 268] on div "Copy IDV link" at bounding box center [1349, 268] width 75 height 16
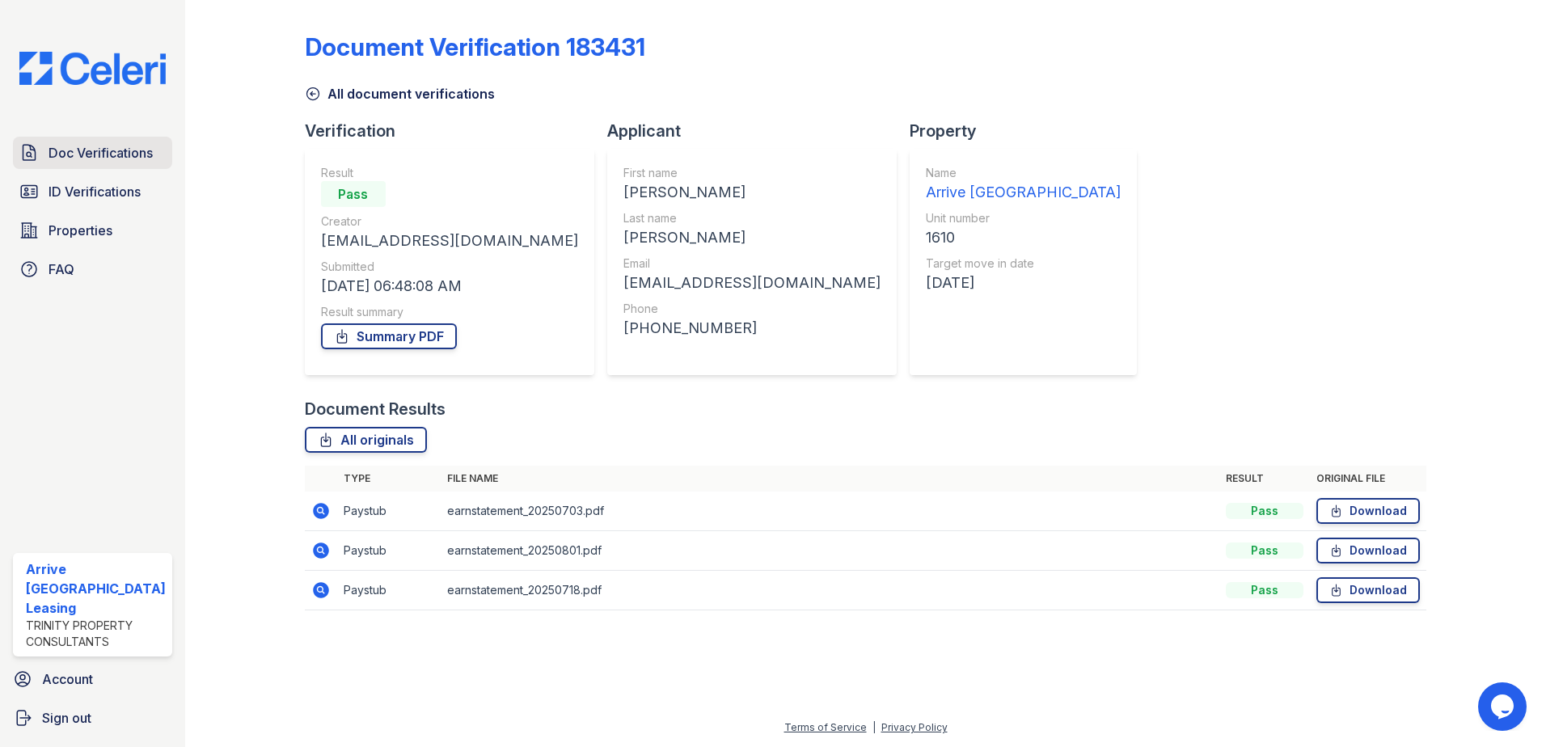
click at [82, 155] on span "Doc Verifications" at bounding box center [101, 152] width 104 height 19
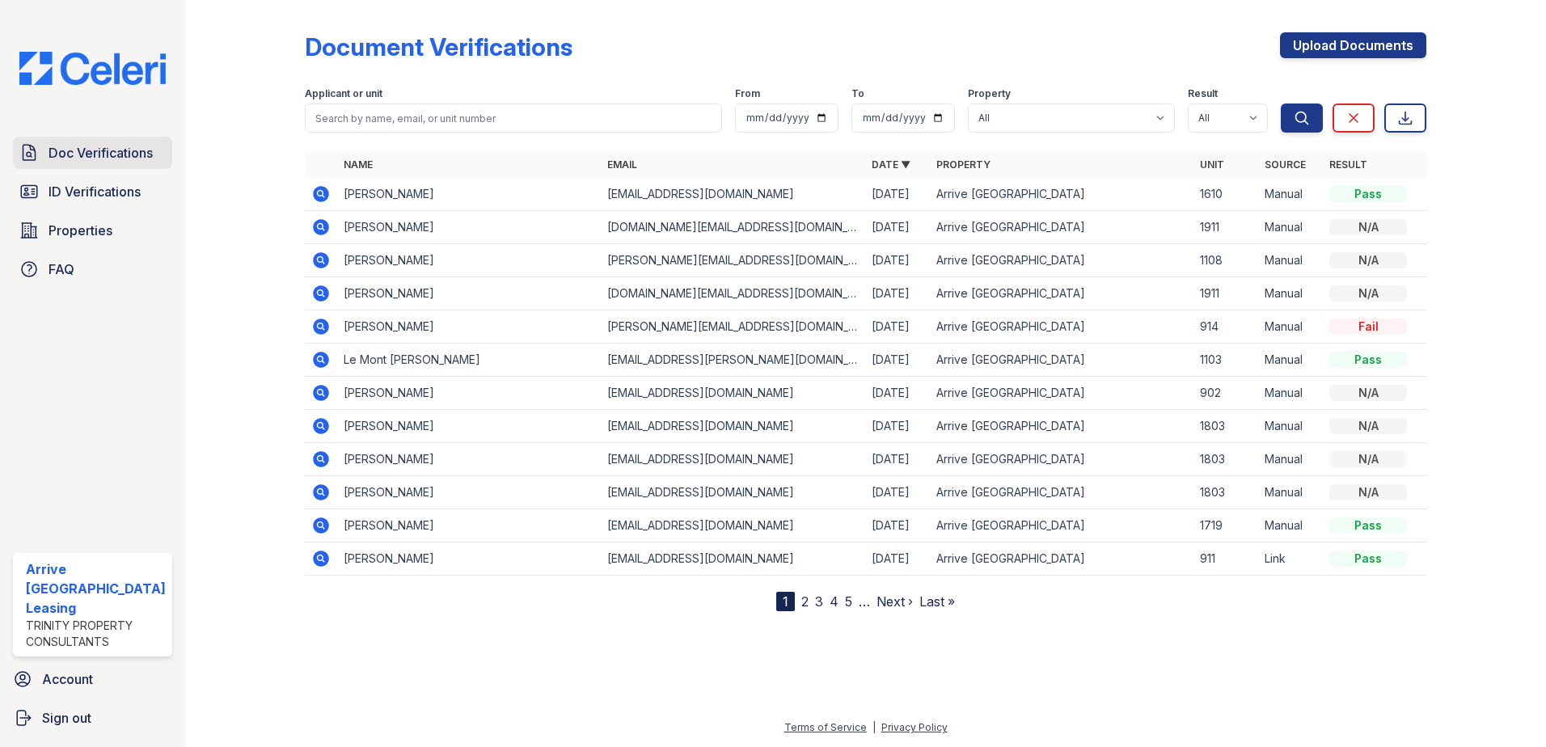
click at [116, 152] on span "Doc Verifications" at bounding box center [101, 152] width 104 height 19
